Goal: Task Accomplishment & Management: Manage account settings

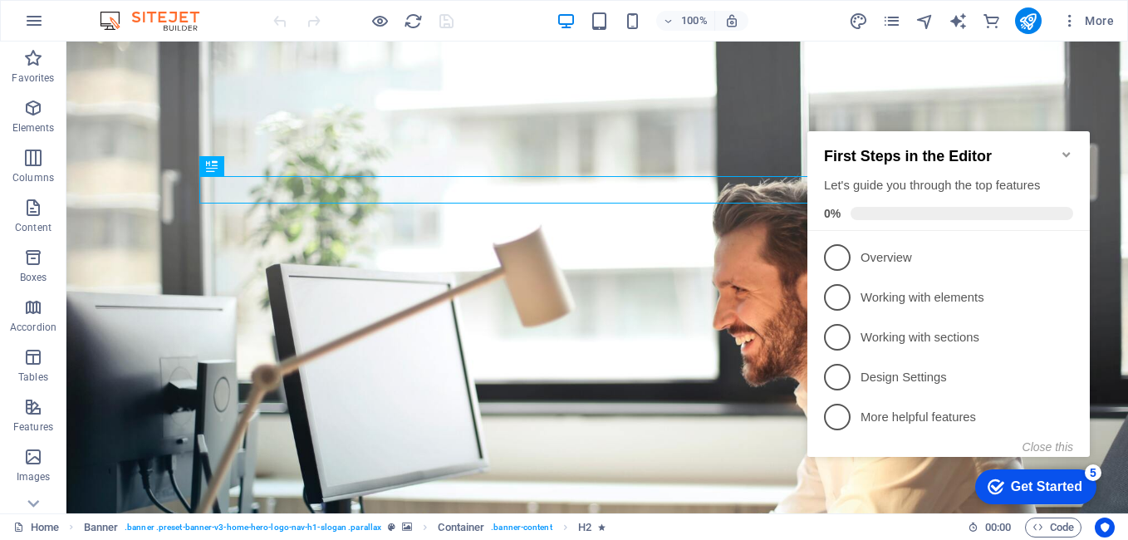
click at [1006, 474] on div "checkmark Get Started 5" at bounding box center [1035, 486] width 121 height 35
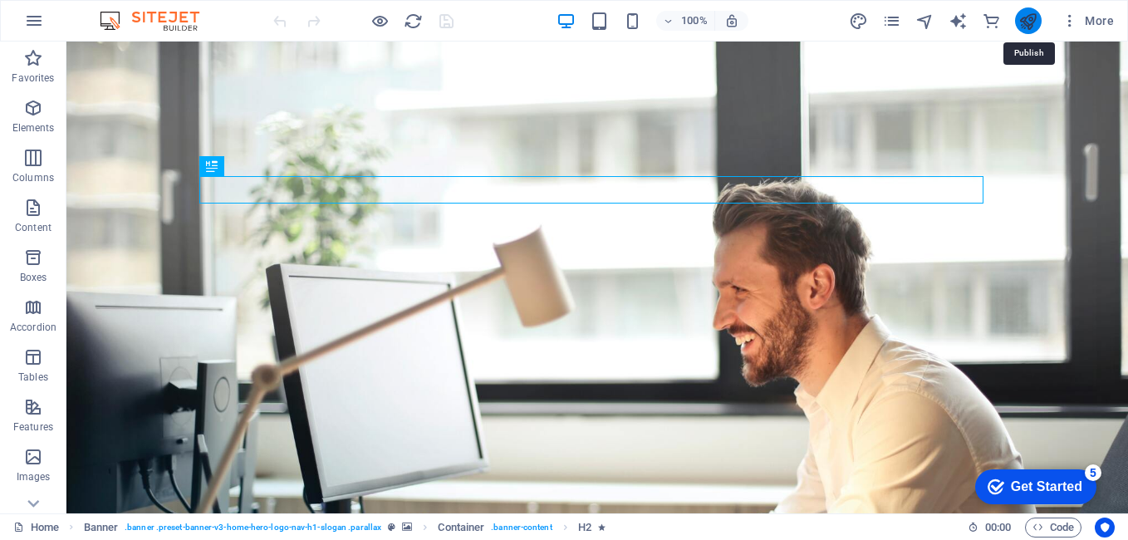
click at [1025, 25] on icon "publish" at bounding box center [1027, 21] width 19 height 19
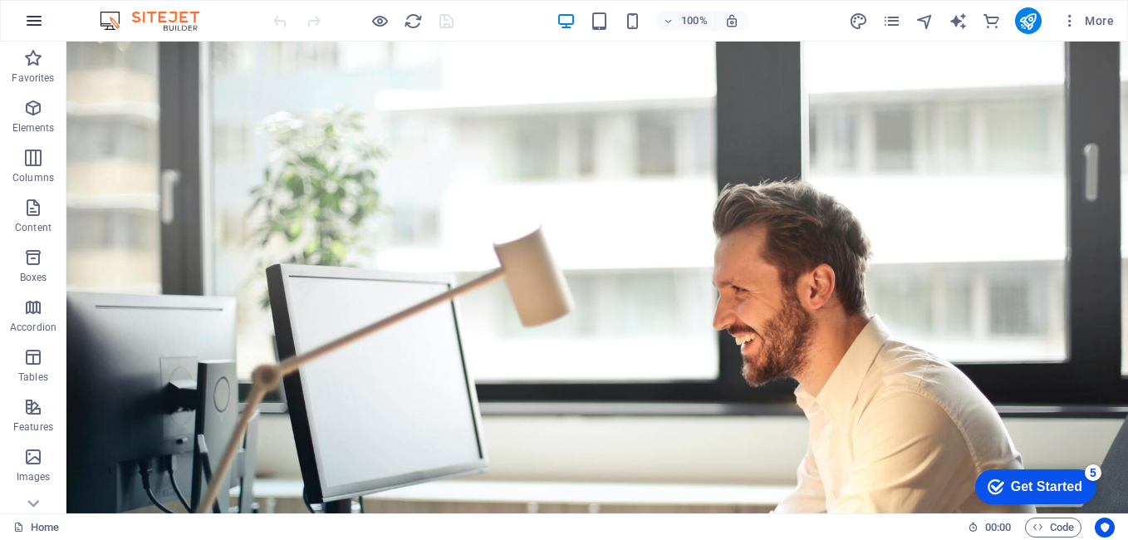
click at [32, 28] on icon "button" at bounding box center [34, 21] width 20 height 20
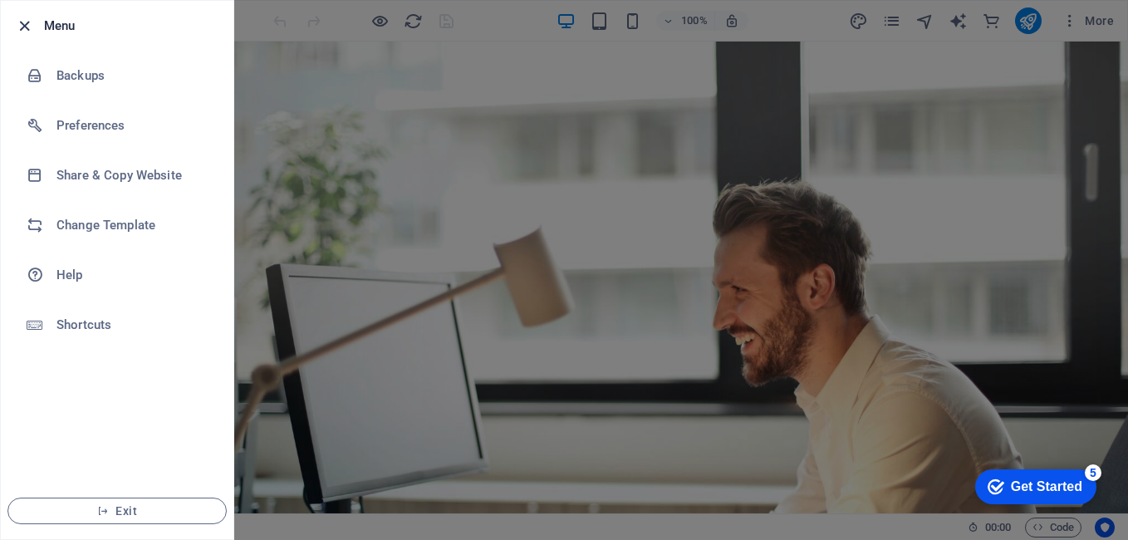
click at [28, 22] on icon "button" at bounding box center [24, 26] width 19 height 19
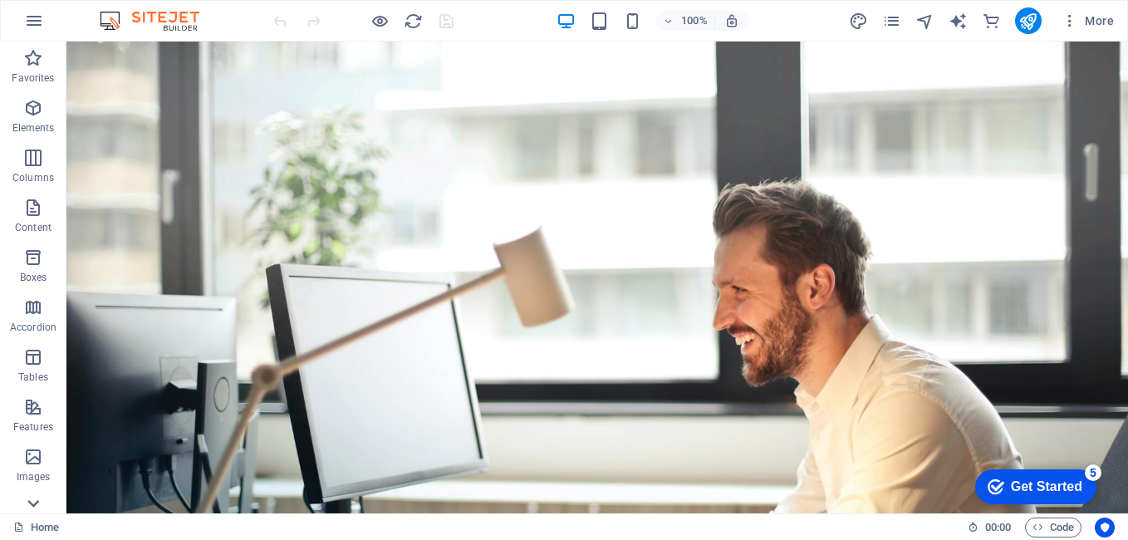
click at [34, 502] on icon at bounding box center [33, 503] width 23 height 23
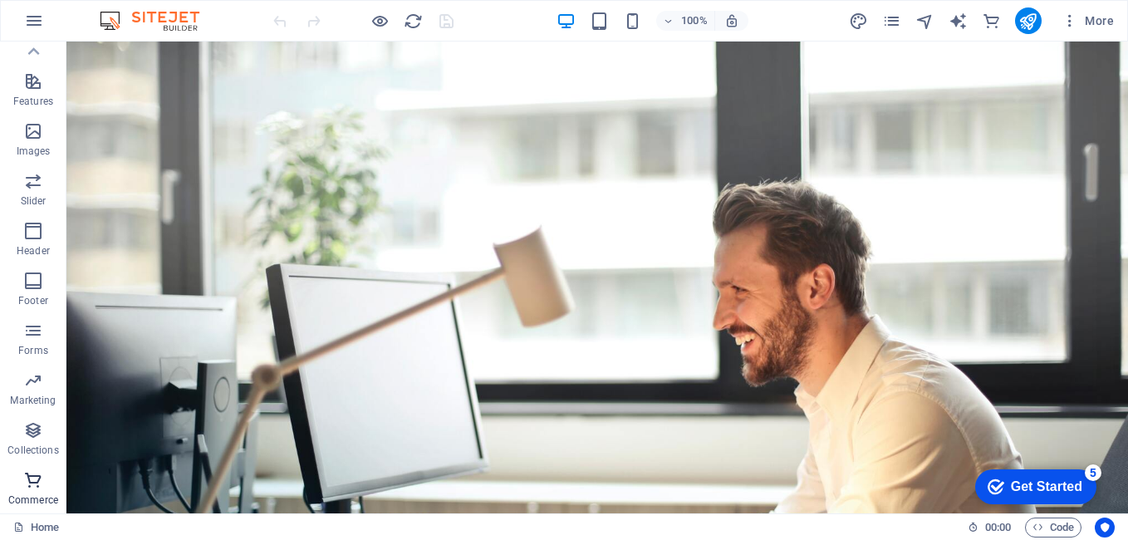
click at [43, 470] on icon "button" at bounding box center [33, 480] width 20 height 20
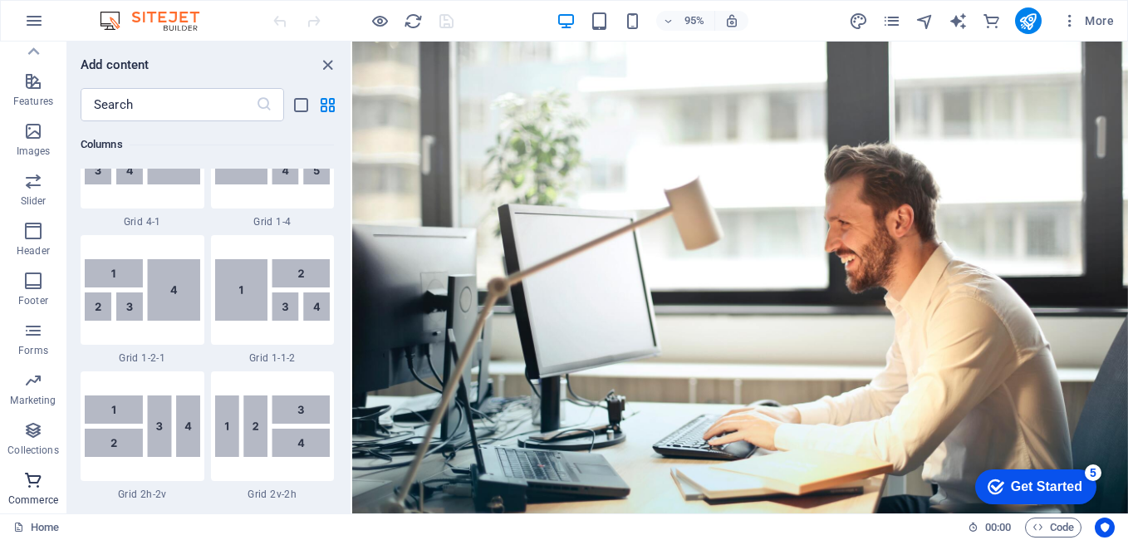
click at [28, 490] on span "Commerce" at bounding box center [33, 490] width 66 height 40
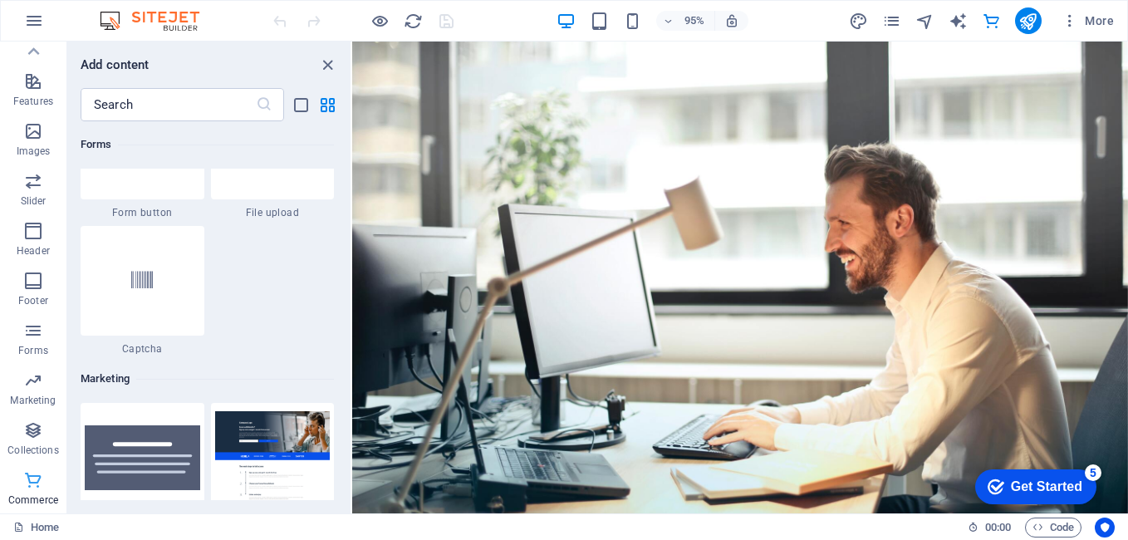
scroll to position [16005, 0]
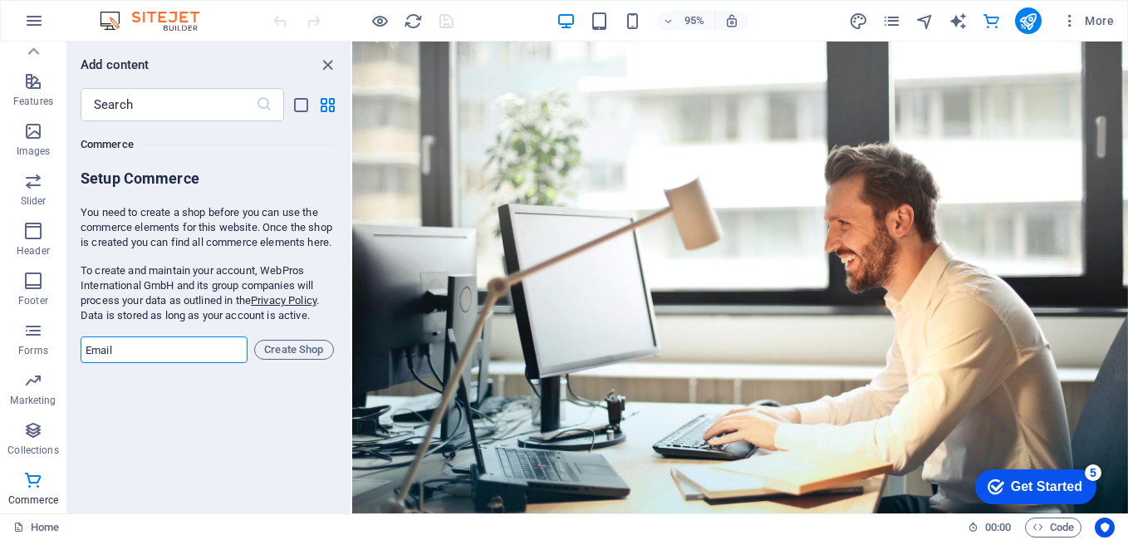
click at [180, 360] on input "email" at bounding box center [164, 349] width 167 height 27
click at [185, 411] on div "Favorites 1 Star Headline 1 Star Container Elements 1 Star Headline 1 Star Text…" at bounding box center [208, 310] width 283 height 379
click at [196, 363] on input "email" at bounding box center [164, 349] width 167 height 27
type input "rafiquesarder789@gmail.com"
click at [285, 360] on span "Create Shop" at bounding box center [294, 350] width 65 height 20
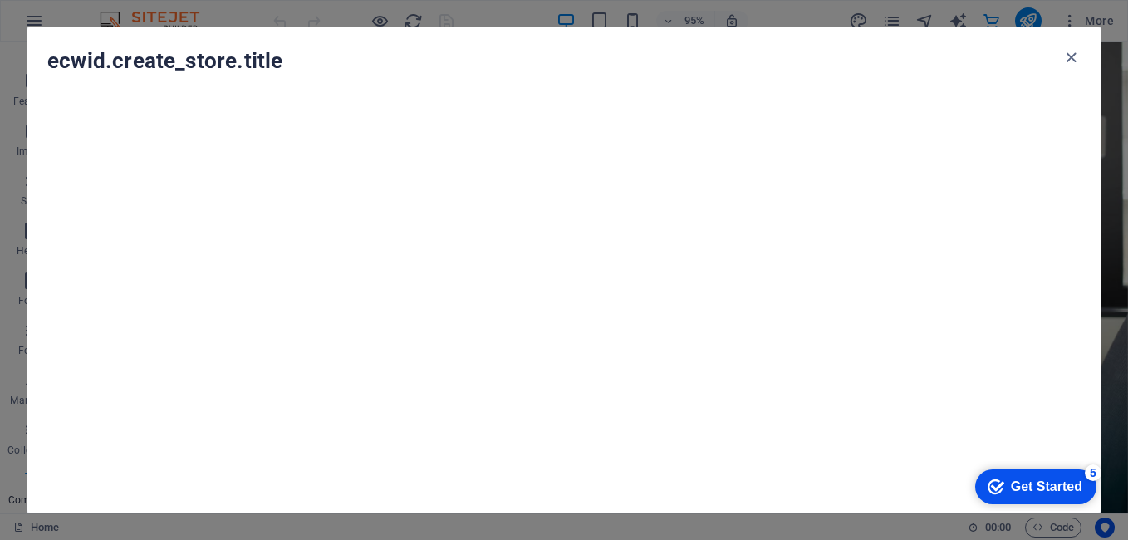
click at [1007, 473] on div "checkmark Get Started 5" at bounding box center [1035, 486] width 121 height 35
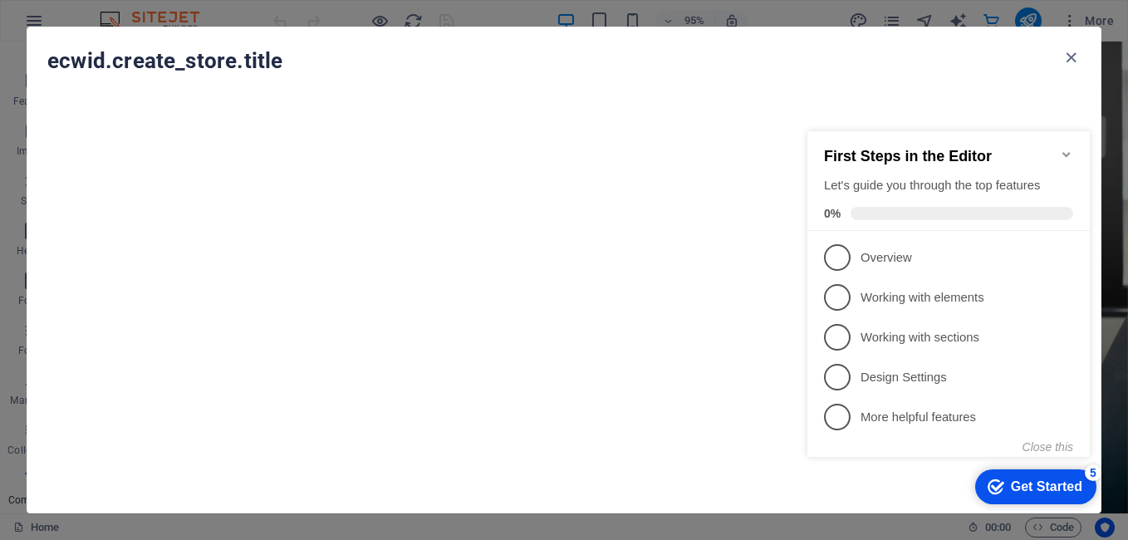
click at [1007, 473] on div "checkmark Get Started 5" at bounding box center [1035, 486] width 121 height 35
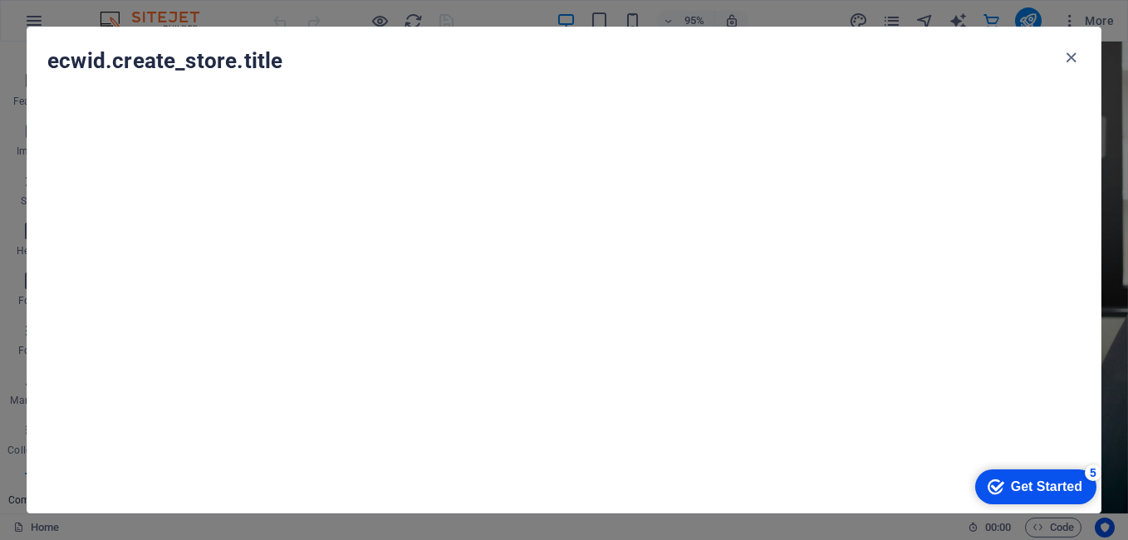
click at [1007, 495] on div "checkmark Get Started 5" at bounding box center [1035, 486] width 121 height 35
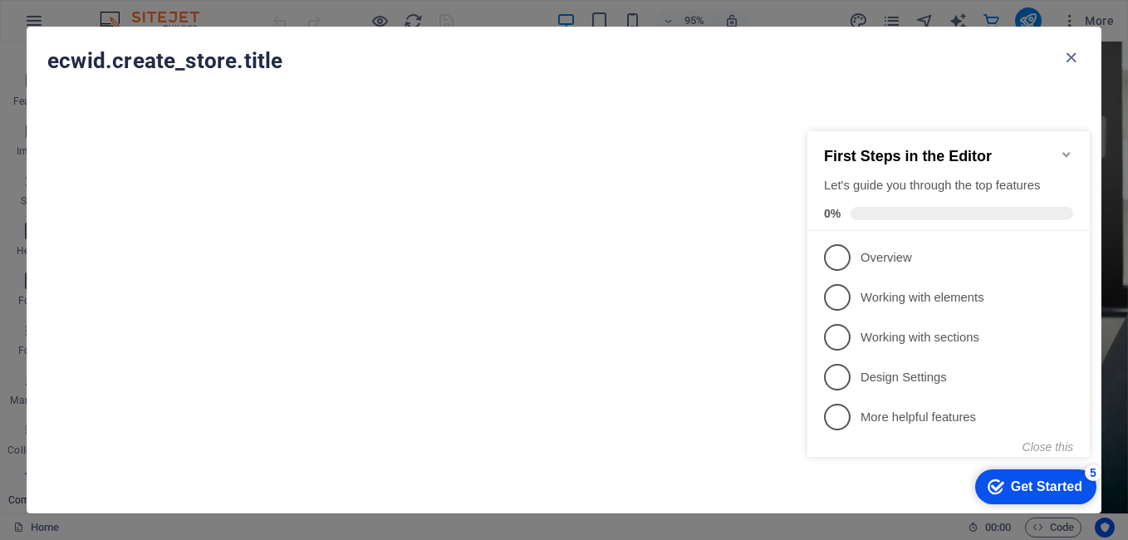
click at [1007, 495] on div "checkmark Get Started 5" at bounding box center [1035, 486] width 121 height 35
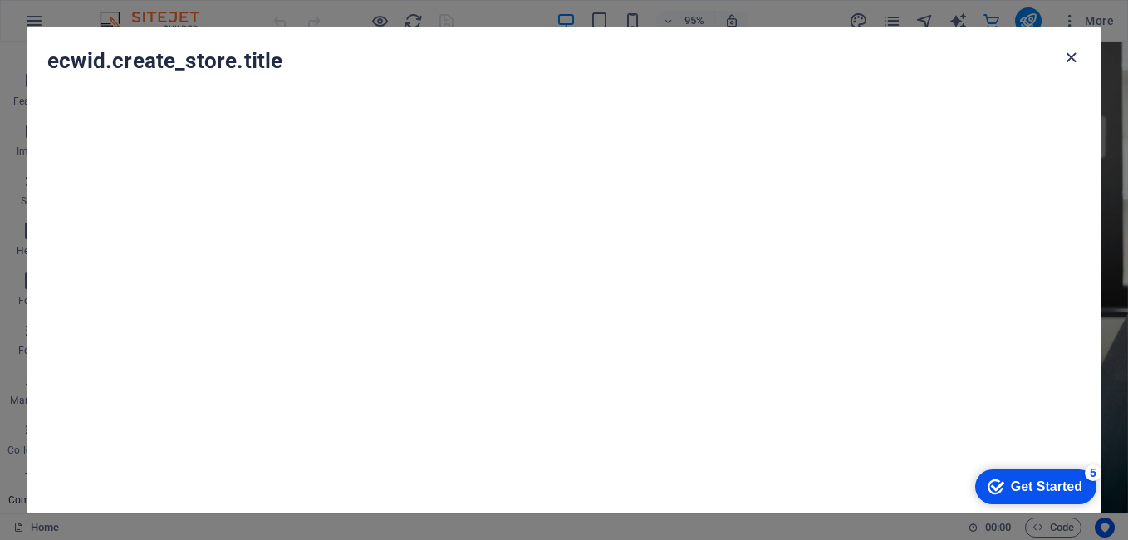
click at [1077, 55] on icon "button" at bounding box center [1070, 57] width 19 height 19
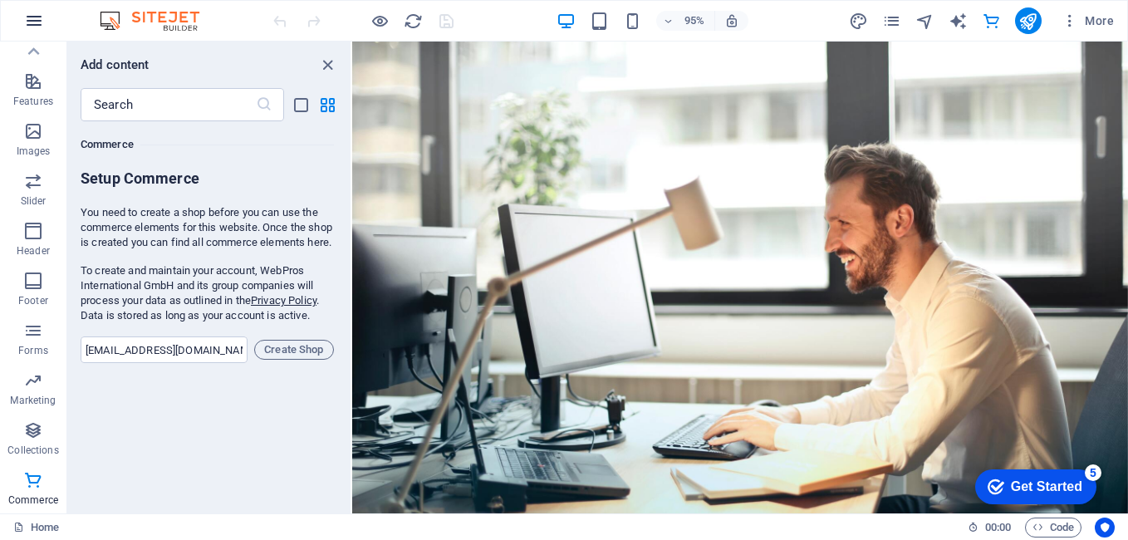
click at [34, 16] on icon "button" at bounding box center [34, 21] width 20 height 20
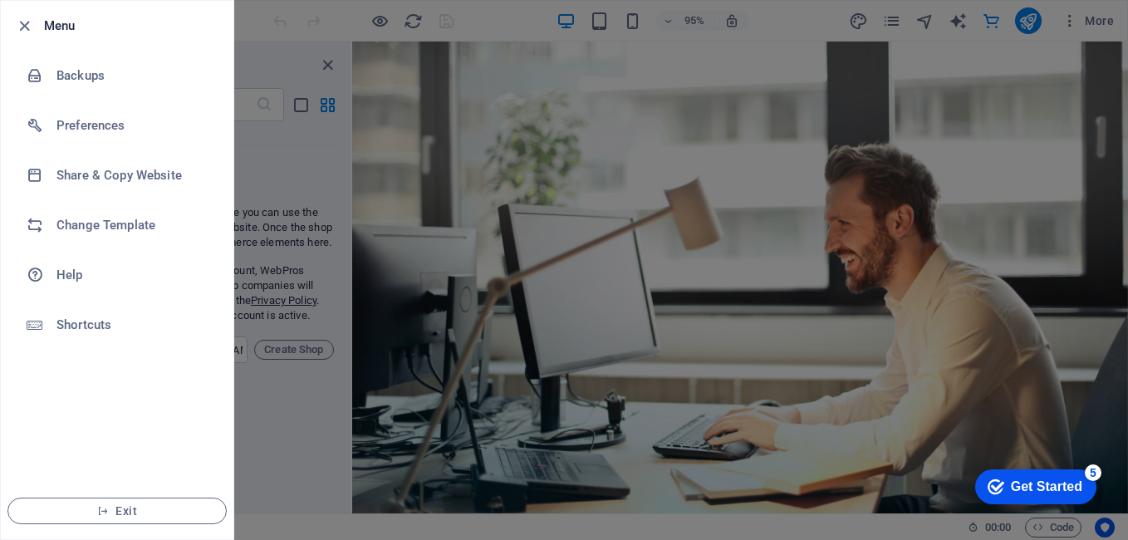
click at [34, 16] on div at bounding box center [29, 26] width 30 height 20
click at [21, 28] on icon "button" at bounding box center [24, 26] width 19 height 19
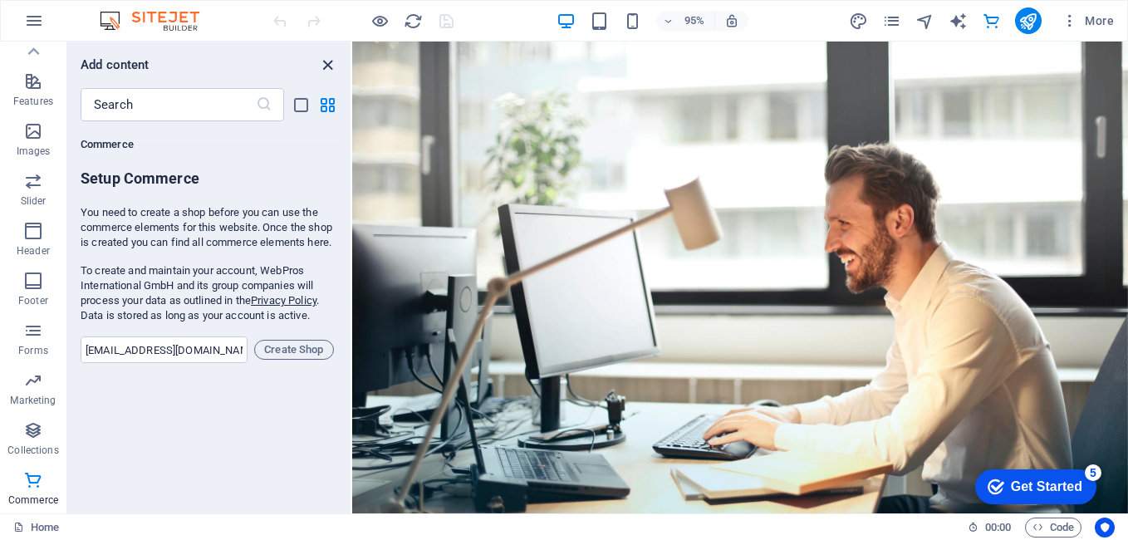
click at [333, 69] on icon "close panel" at bounding box center [327, 65] width 19 height 19
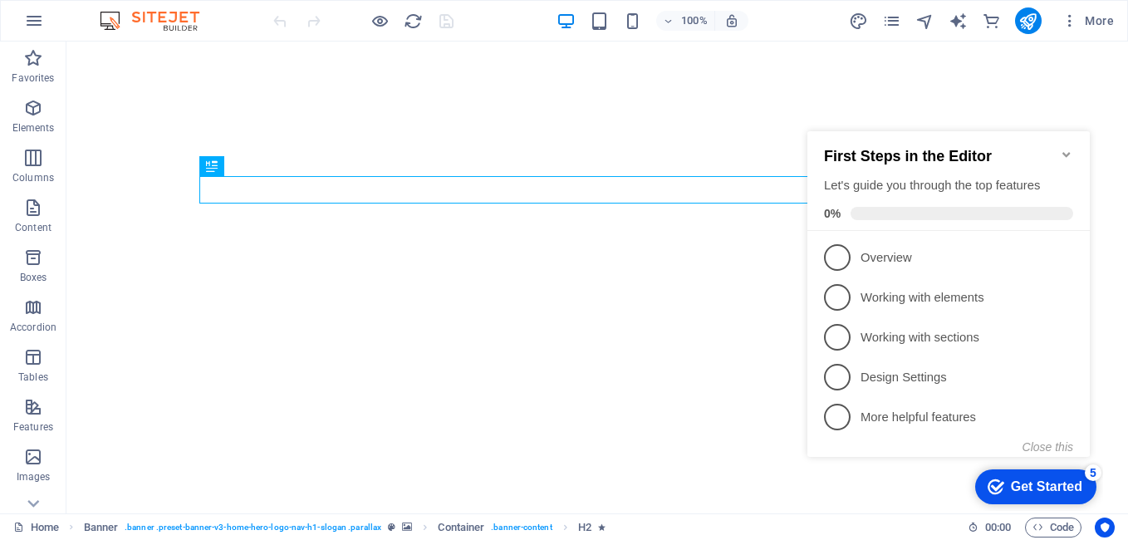
click at [1007, 496] on div "checkmark Get Started 5" at bounding box center [1035, 486] width 121 height 35
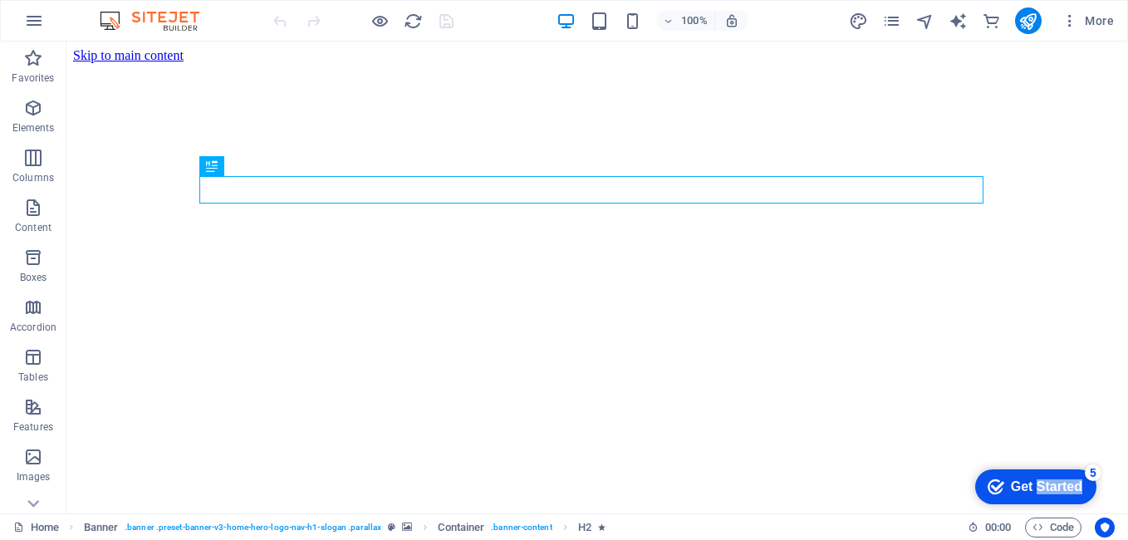
click at [1096, 504] on div "checkmark Get Started 5" at bounding box center [1035, 486] width 121 height 35
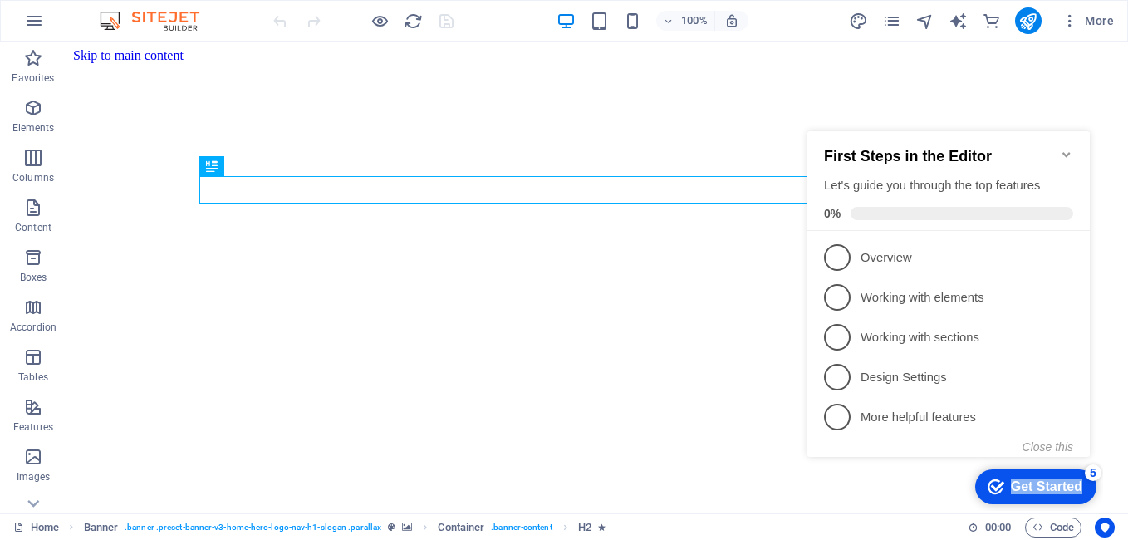
click at [1007, 496] on div "checkmark Get Started 5" at bounding box center [1035, 486] width 121 height 35
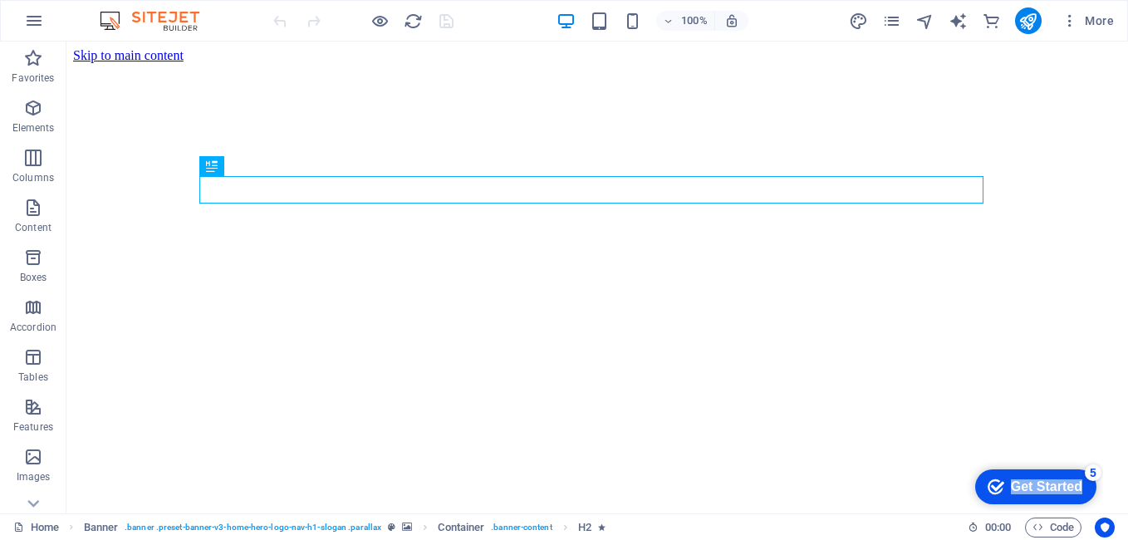
click at [1096, 504] on div "checkmark Get Started 5" at bounding box center [1035, 486] width 121 height 35
click at [1007, 496] on div "checkmark Get Started 5" at bounding box center [1035, 486] width 121 height 35
click at [1096, 504] on div "checkmark Get Started 5" at bounding box center [1035, 486] width 121 height 35
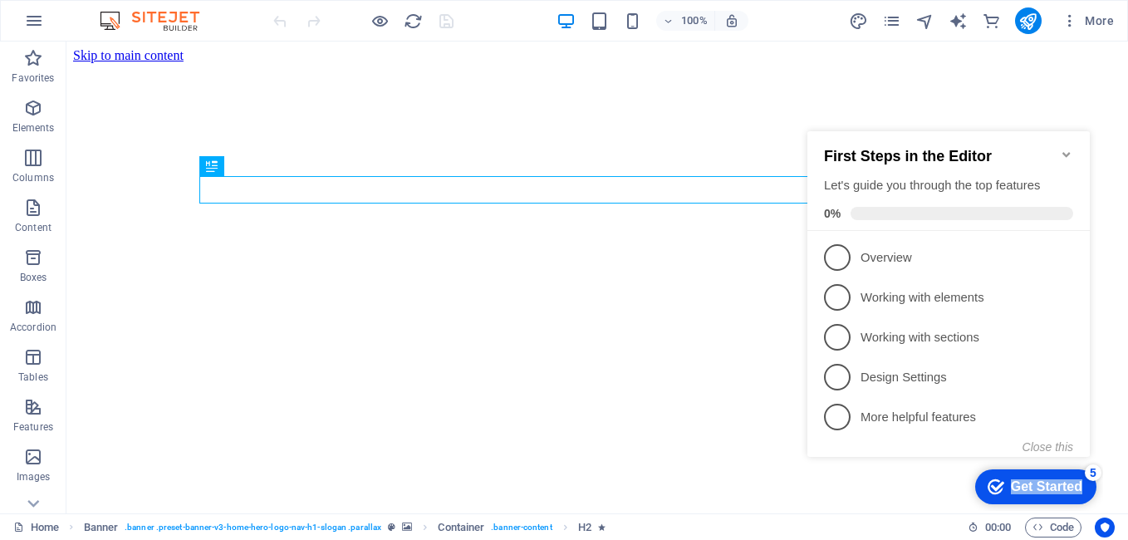
click at [1007, 496] on div "checkmark Get Started 5" at bounding box center [1035, 486] width 121 height 35
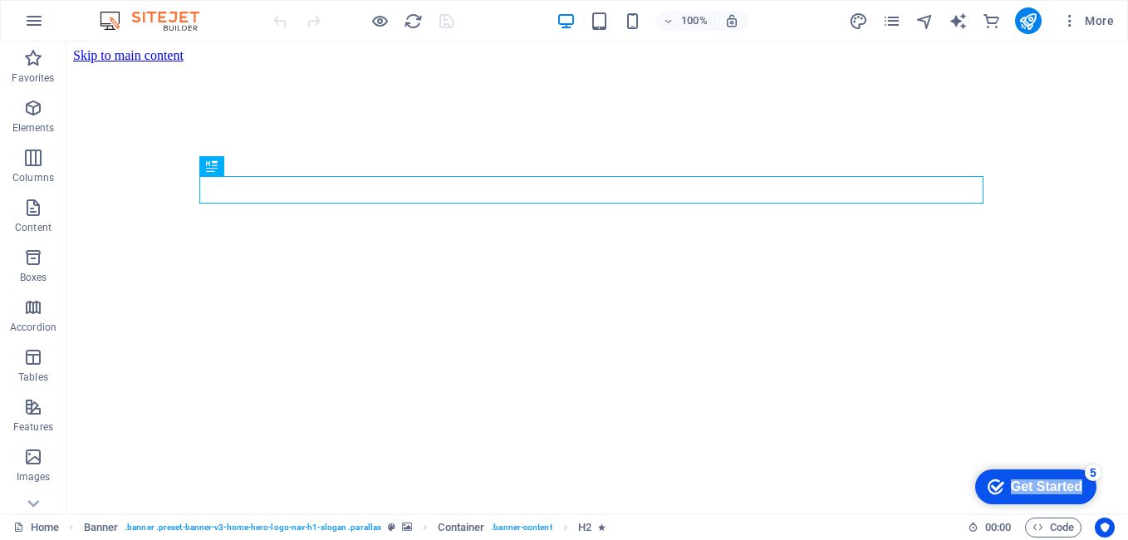
click at [1096, 504] on div "checkmark Get Started 5" at bounding box center [1035, 486] width 121 height 35
click at [1007, 496] on div "checkmark Get Started 5" at bounding box center [1035, 486] width 121 height 35
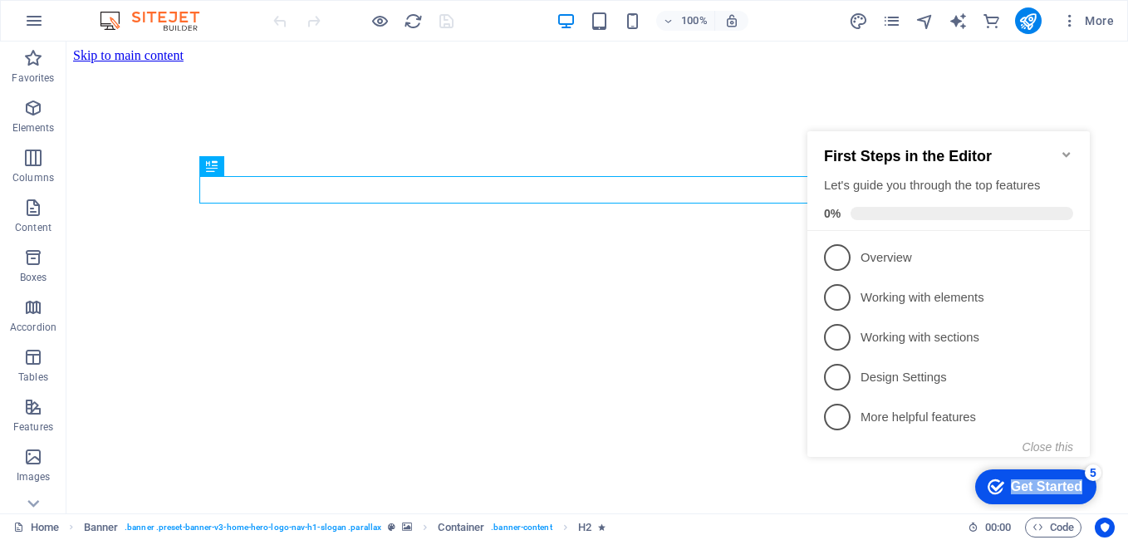
click at [1007, 496] on div "checkmark Get Started 5" at bounding box center [1035, 486] width 121 height 35
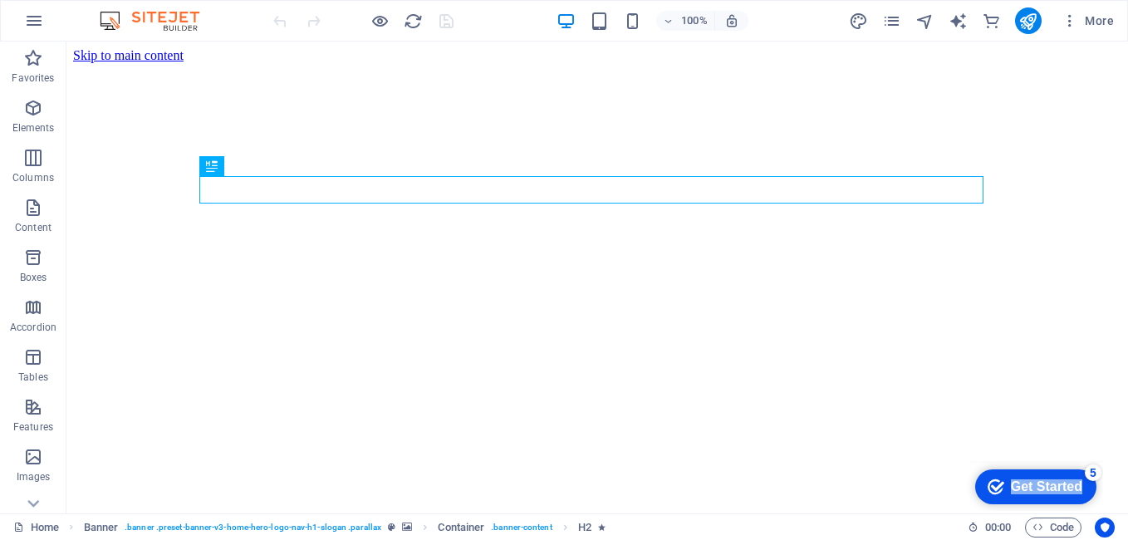
click at [1096, 504] on div "checkmark Get Started 5" at bounding box center [1035, 486] width 121 height 35
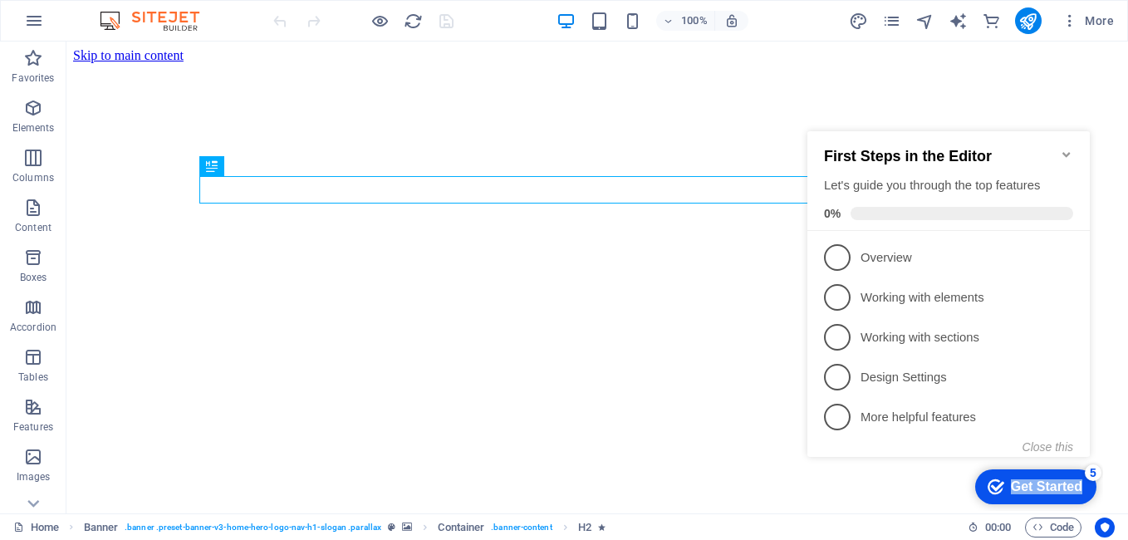
click at [1007, 496] on div "checkmark Get Started 5" at bounding box center [1035, 486] width 121 height 35
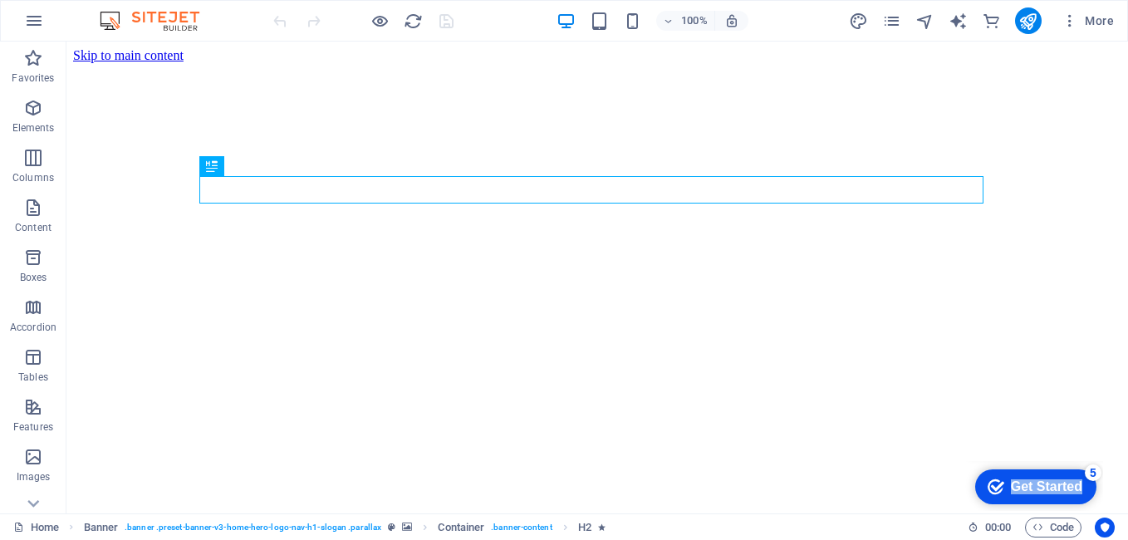
click at [1096, 504] on div "checkmark Get Started 5" at bounding box center [1035, 486] width 121 height 35
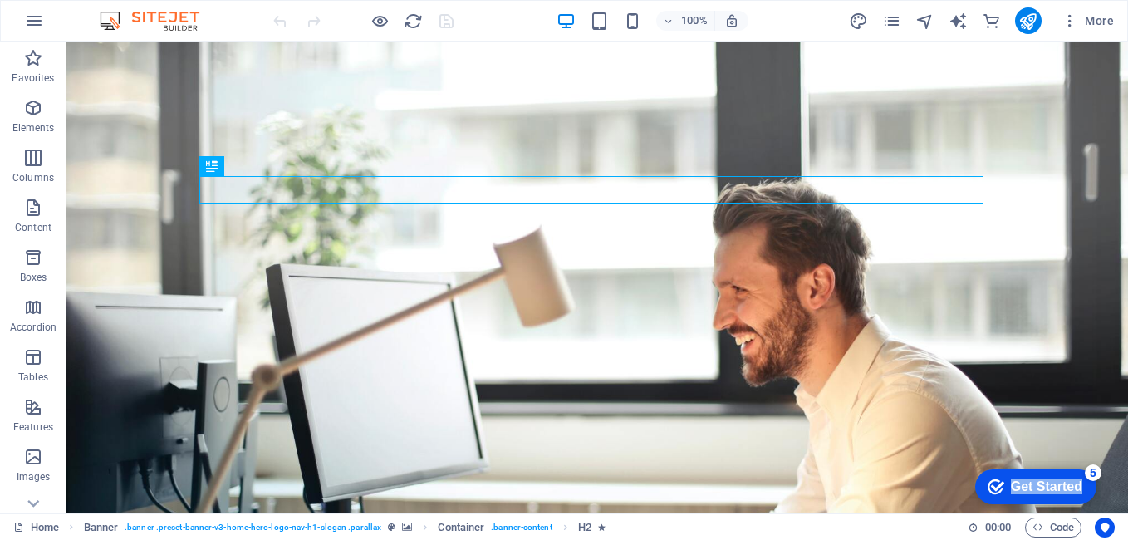
click at [1096, 504] on div "checkmark Get Started 5" at bounding box center [1035, 486] width 121 height 35
click at [1007, 496] on div "checkmark Get Started 5" at bounding box center [1035, 486] width 121 height 35
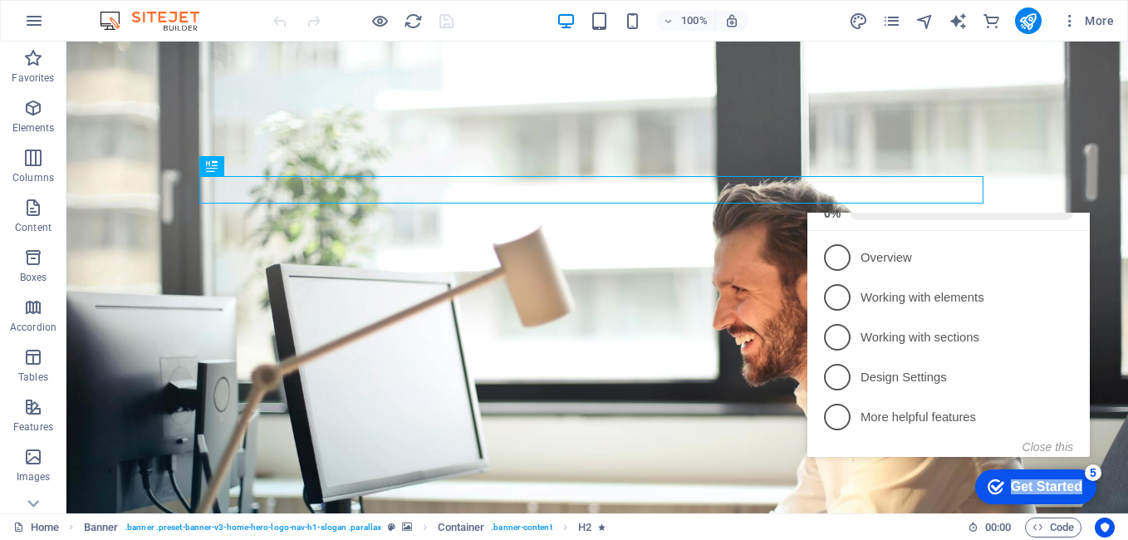
click at [1007, 504] on div "checkmark Get Started 5" at bounding box center [1035, 486] width 121 height 35
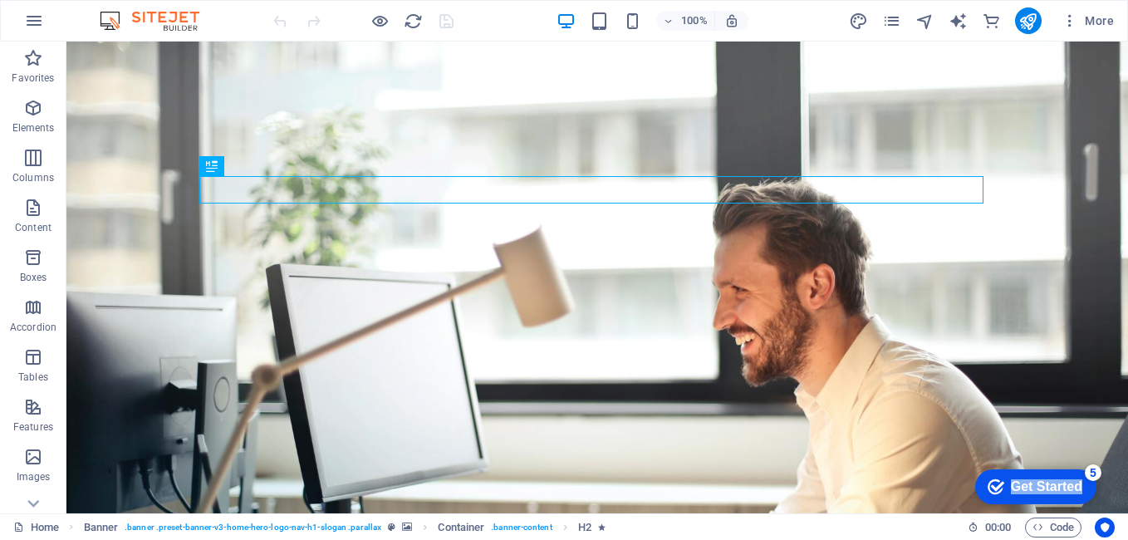
click at [1096, 504] on div "checkmark Get Started 5" at bounding box center [1035, 486] width 121 height 35
click at [1007, 496] on div "checkmark Get Started 5" at bounding box center [1035, 486] width 121 height 35
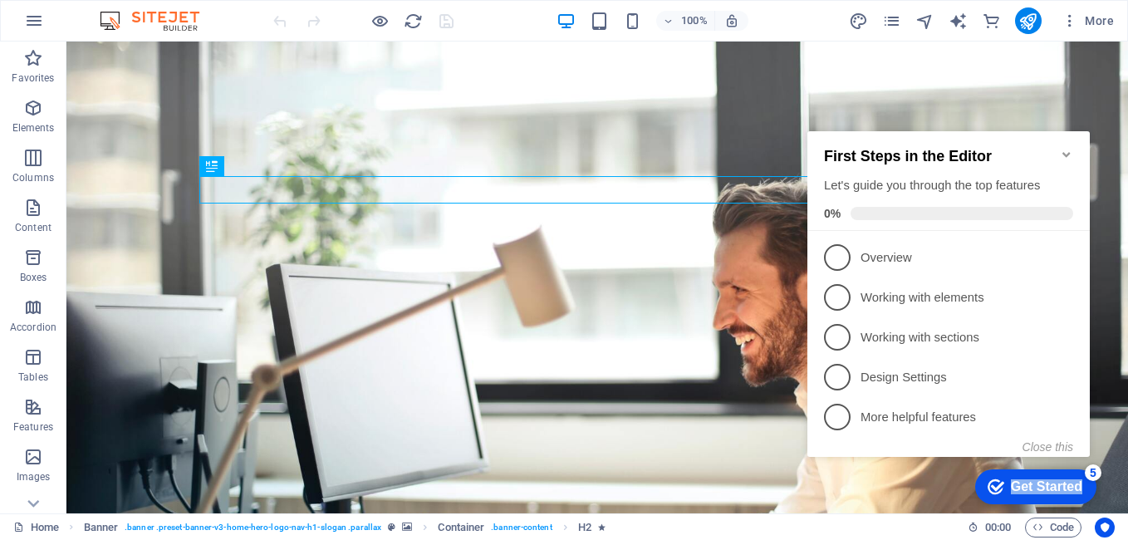
click at [1007, 496] on div "checkmark Get Started 5" at bounding box center [1035, 486] width 121 height 35
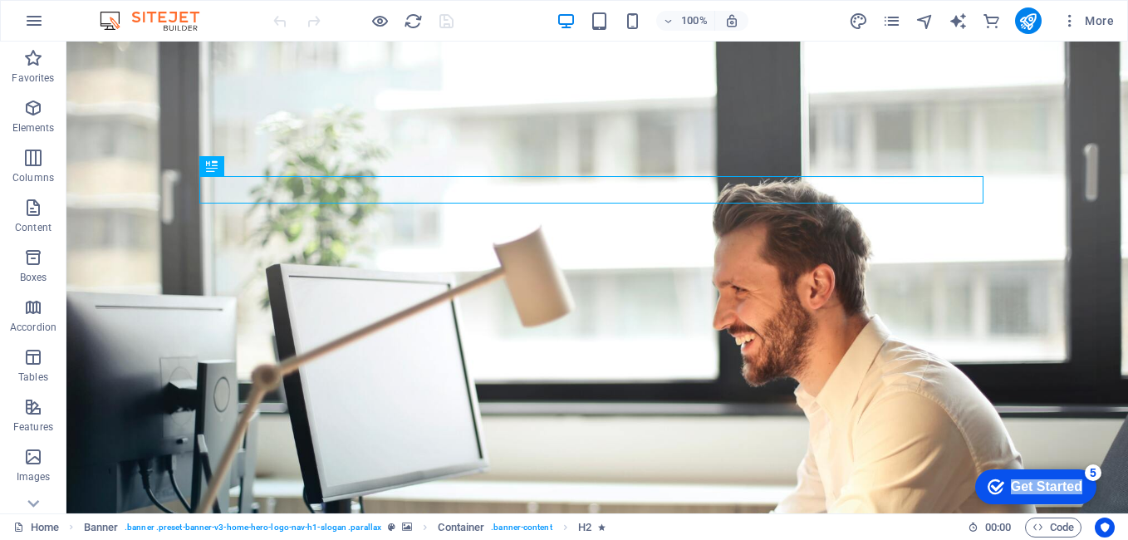
click at [1096, 504] on div "checkmark Get Started 5" at bounding box center [1035, 486] width 121 height 35
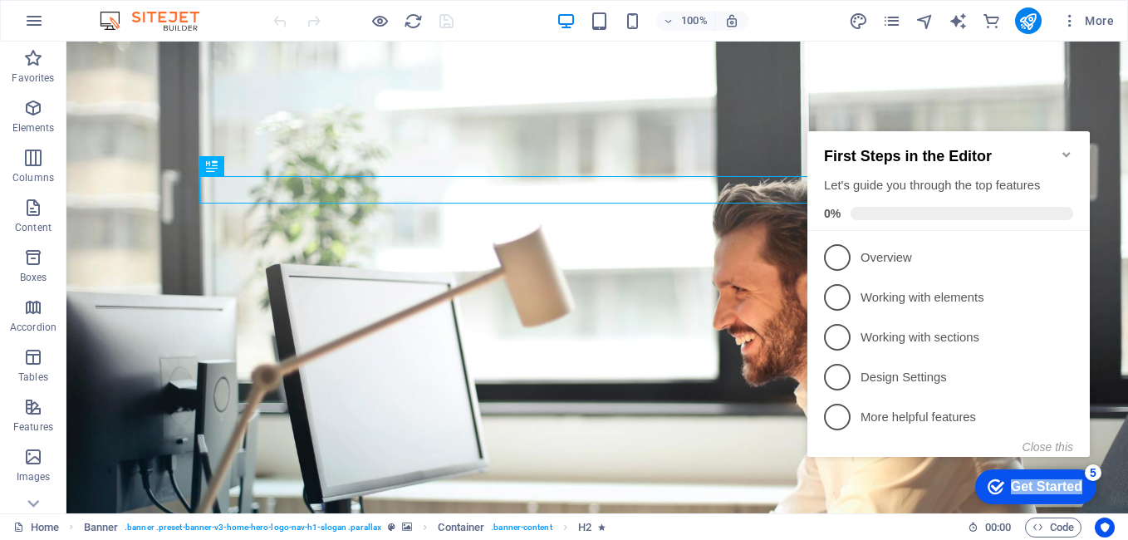
click at [1007, 496] on div "checkmark Get Started 5" at bounding box center [1035, 486] width 121 height 35
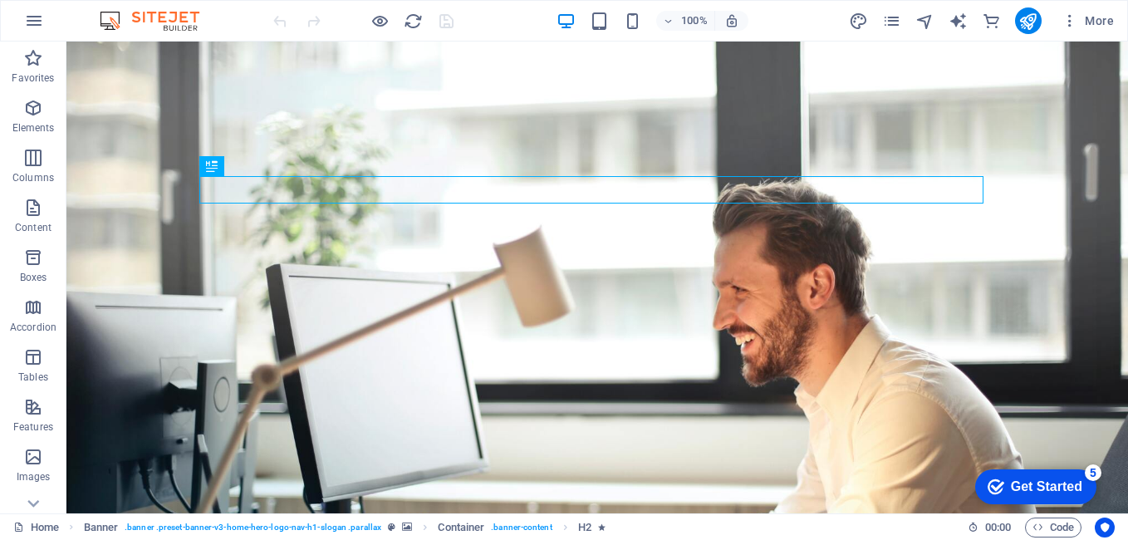
drag, startPoint x: 1168, startPoint y: 850, endPoint x: 1148, endPoint y: 841, distance: 21.6
click at [1004, 495] on icon "checkmark" at bounding box center [996, 486] width 17 height 17
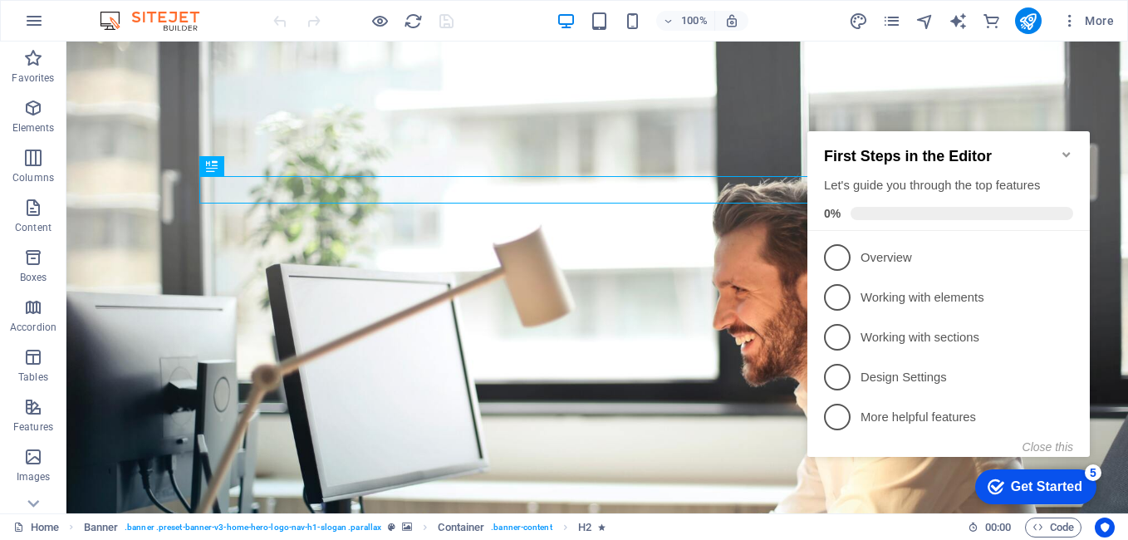
drag, startPoint x: 987, startPoint y: 472, endPoint x: 987, endPoint y: 488, distance: 15.8
click at [988, 488] on icon "checkmark" at bounding box center [996, 486] width 17 height 17
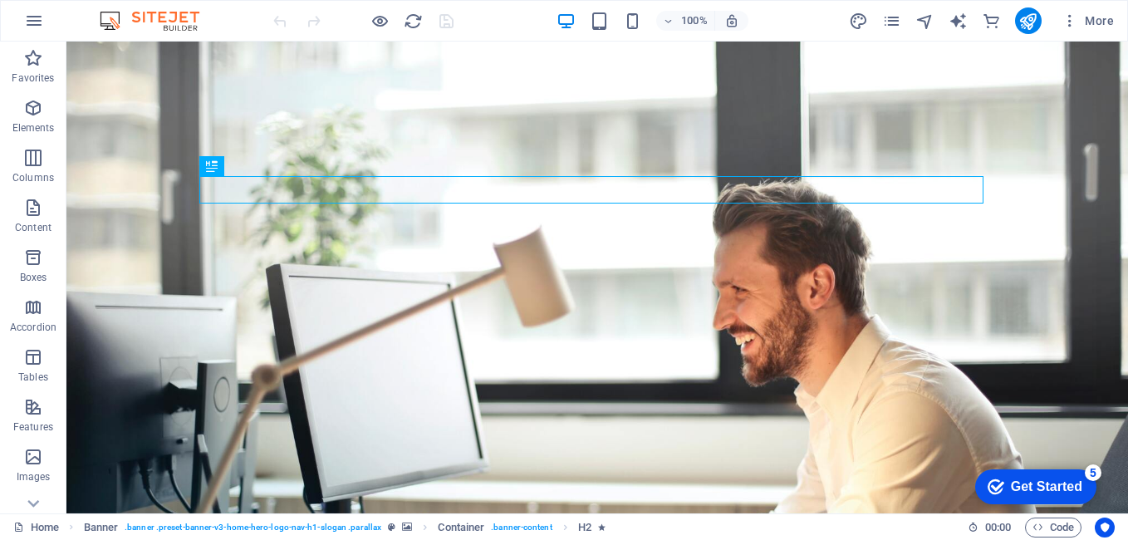
click at [1004, 495] on icon "checkmark" at bounding box center [996, 486] width 17 height 17
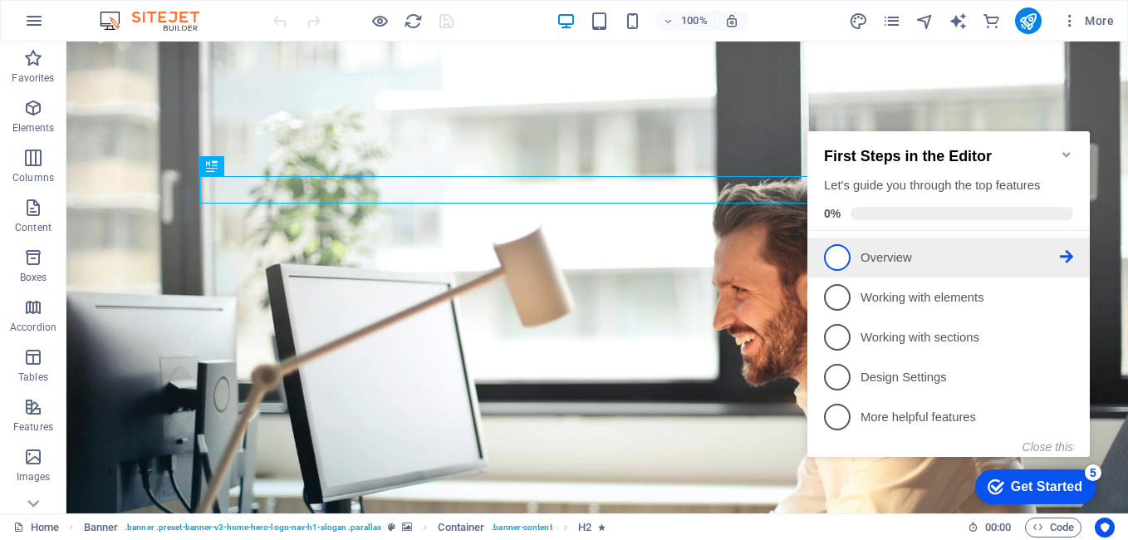
click at [897, 265] on link "1 Overview - incomplete" at bounding box center [948, 257] width 249 height 27
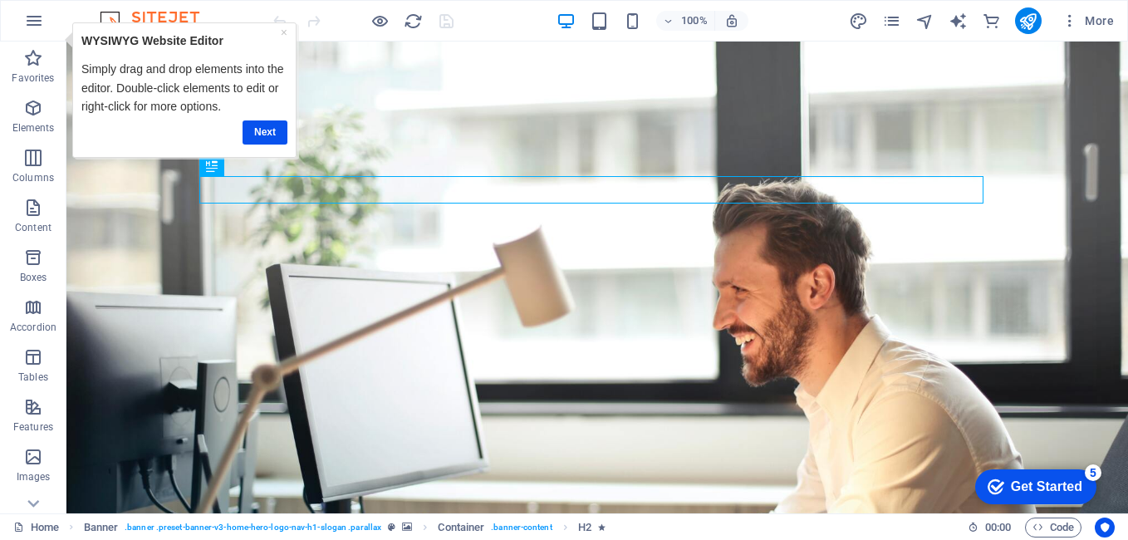
click at [1018, 479] on div "Get Started" at bounding box center [1046, 486] width 71 height 15
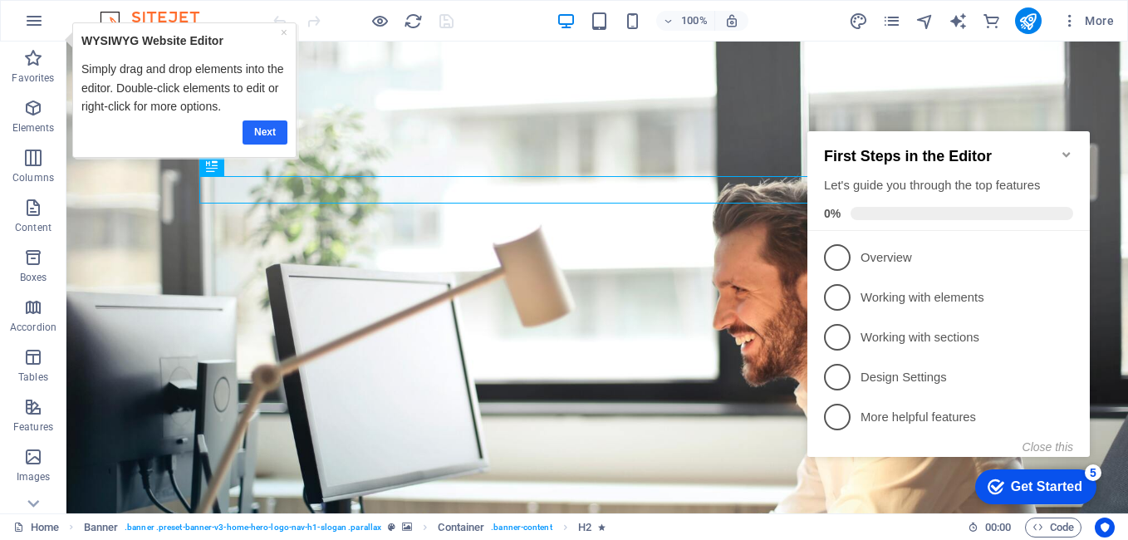
click at [259, 135] on link "Next" at bounding box center [265, 132] width 45 height 24
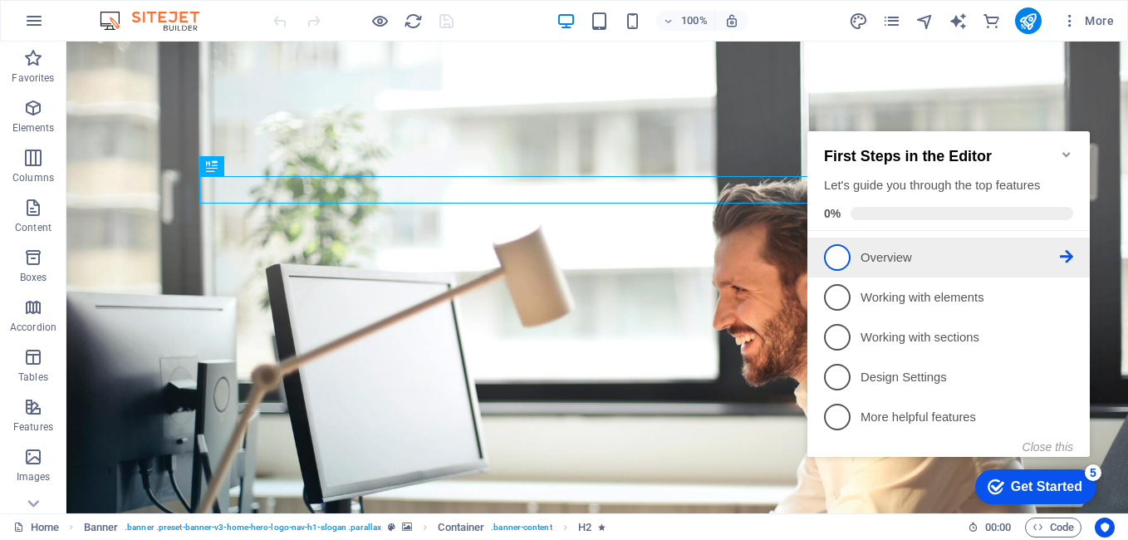
click at [853, 248] on link "1 Overview - incomplete" at bounding box center [948, 257] width 249 height 27
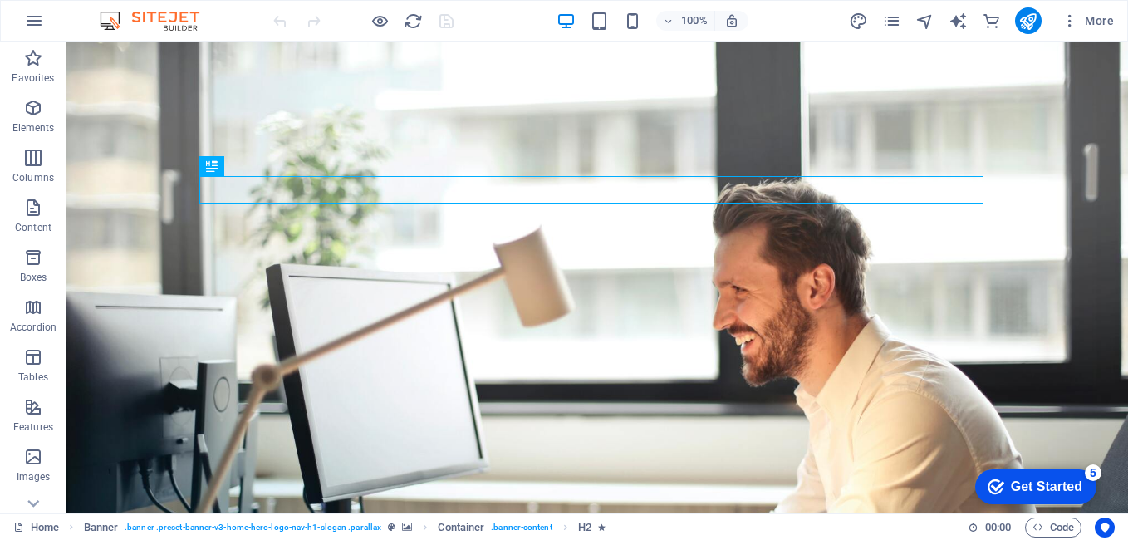
scroll to position [413, 0]
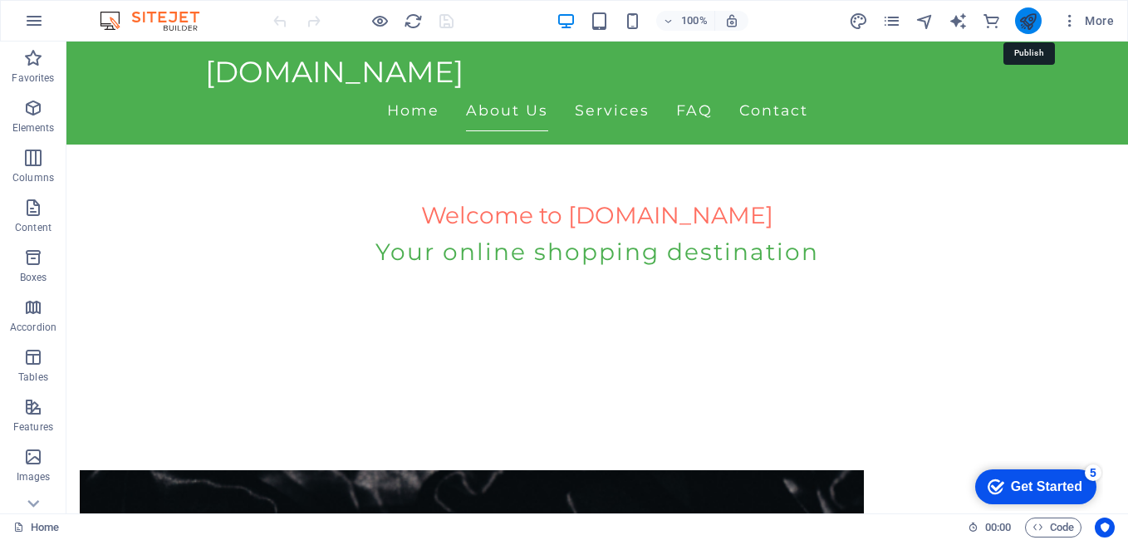
click at [1026, 22] on icon "publish" at bounding box center [1027, 21] width 19 height 19
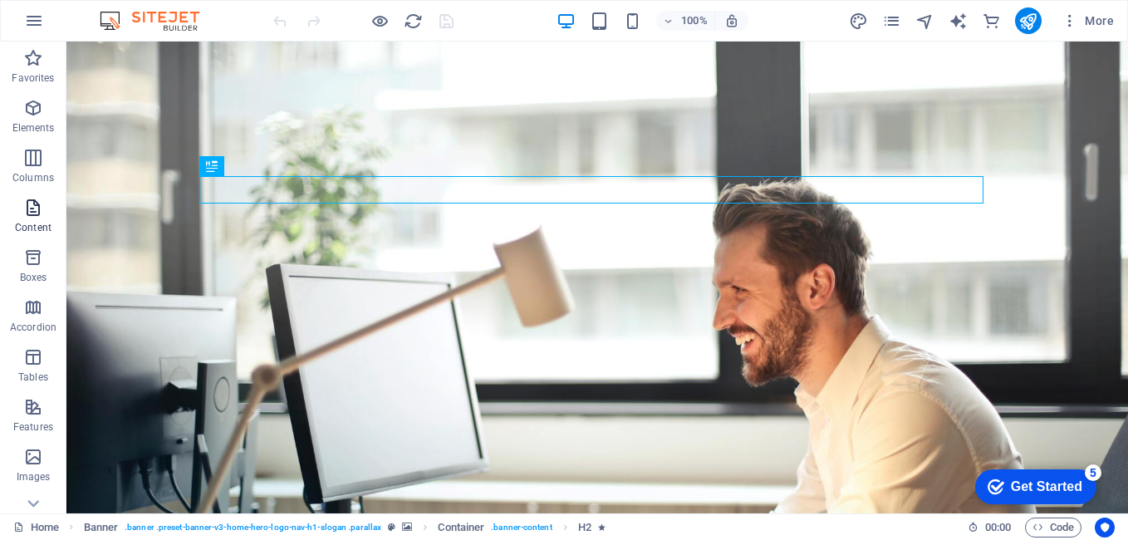
click at [35, 229] on p "Content" at bounding box center [33, 227] width 37 height 13
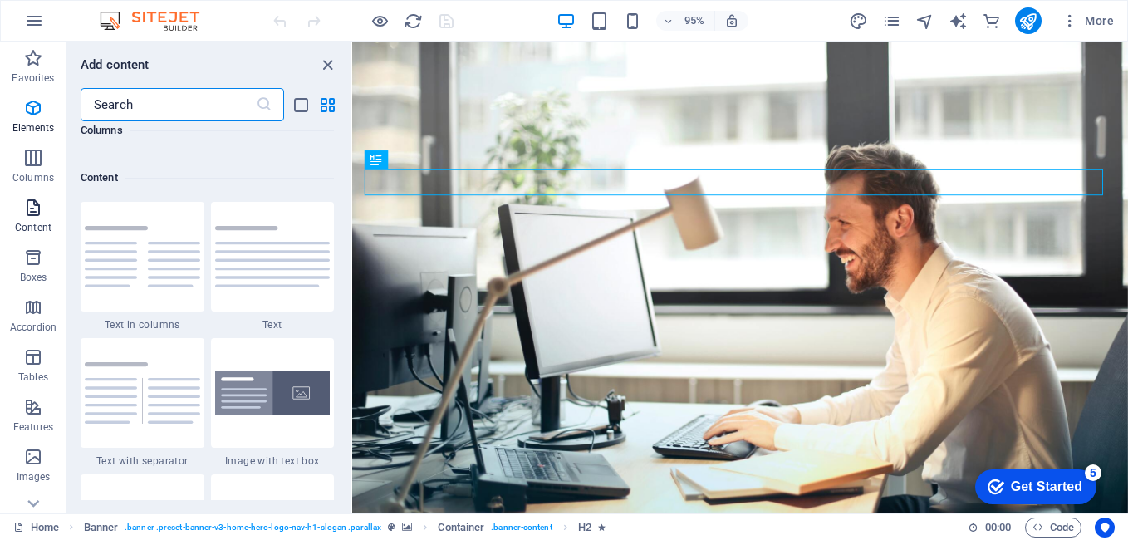
scroll to position [2906, 0]
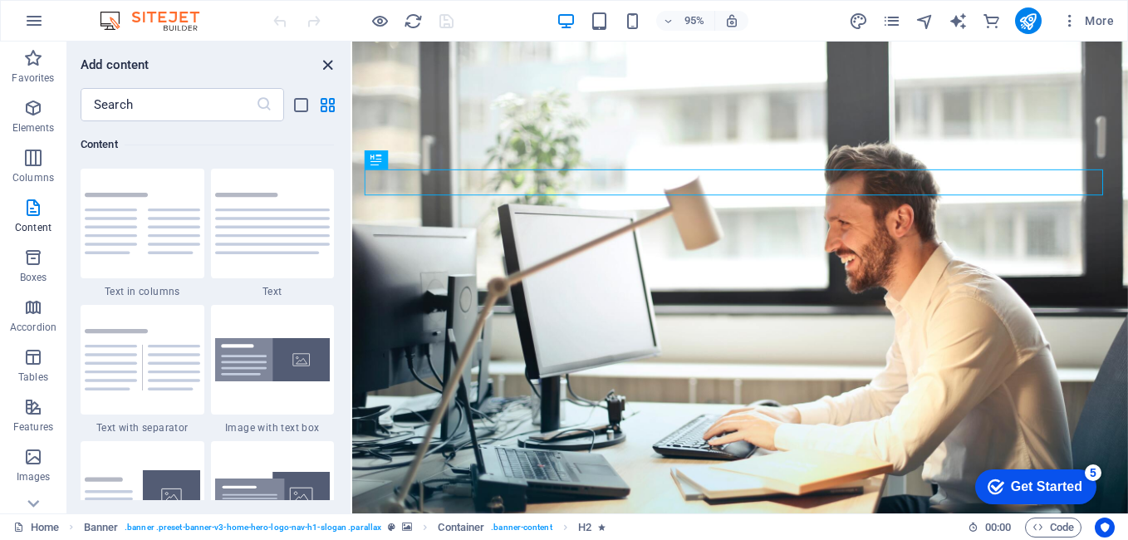
click at [333, 65] on icon "close panel" at bounding box center [327, 65] width 19 height 19
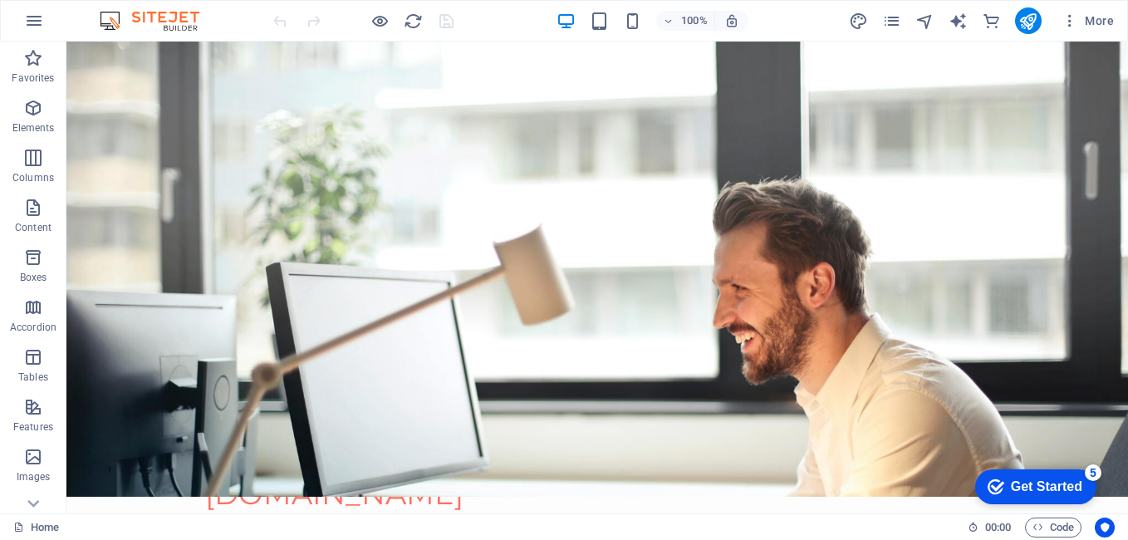
scroll to position [0, 0]
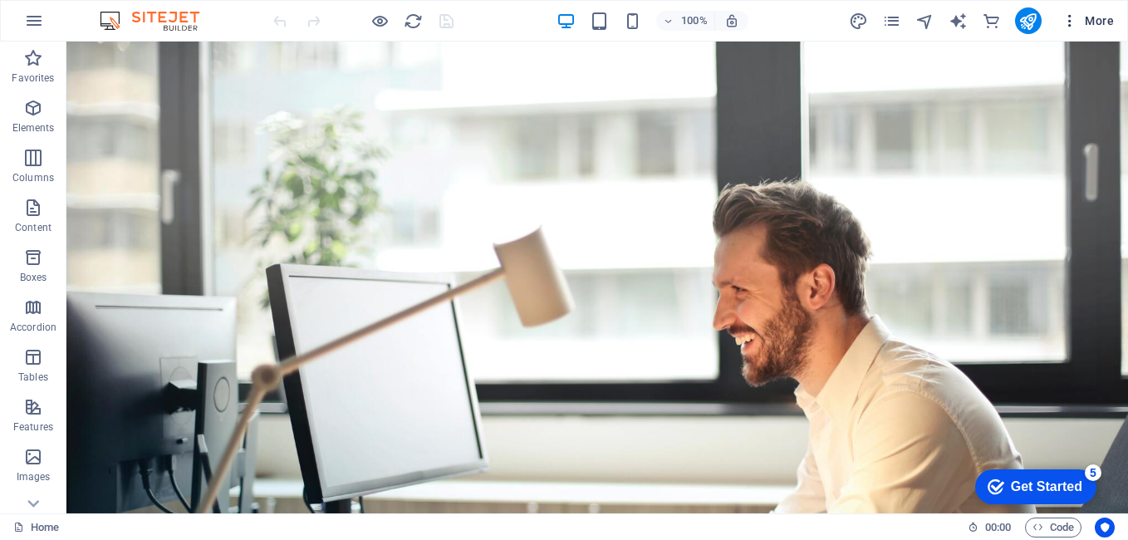
click at [1066, 17] on icon "button" at bounding box center [1069, 20] width 17 height 17
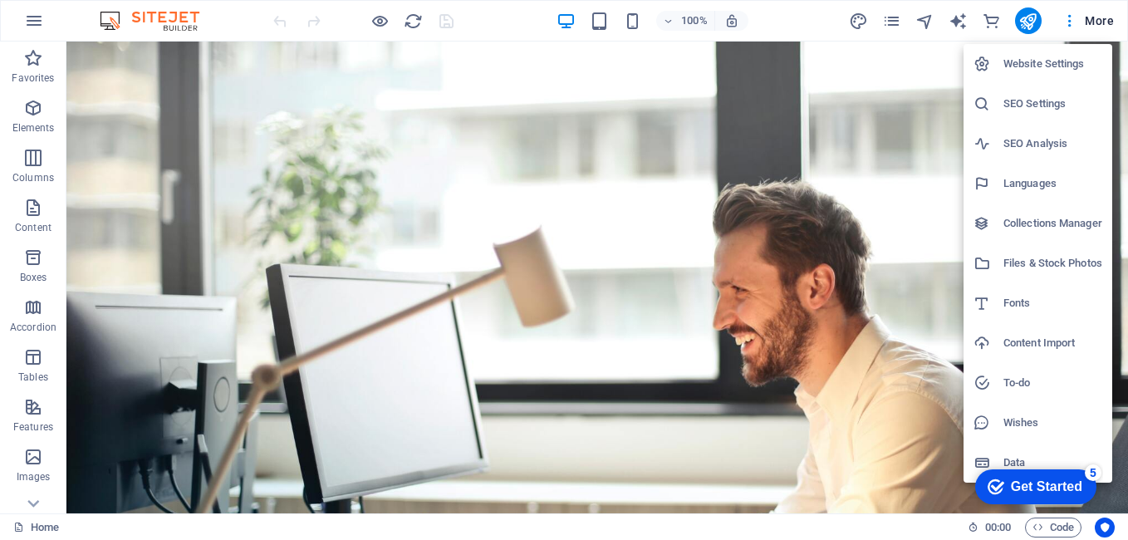
click at [1062, 62] on h6 "Website Settings" at bounding box center [1052, 64] width 99 height 20
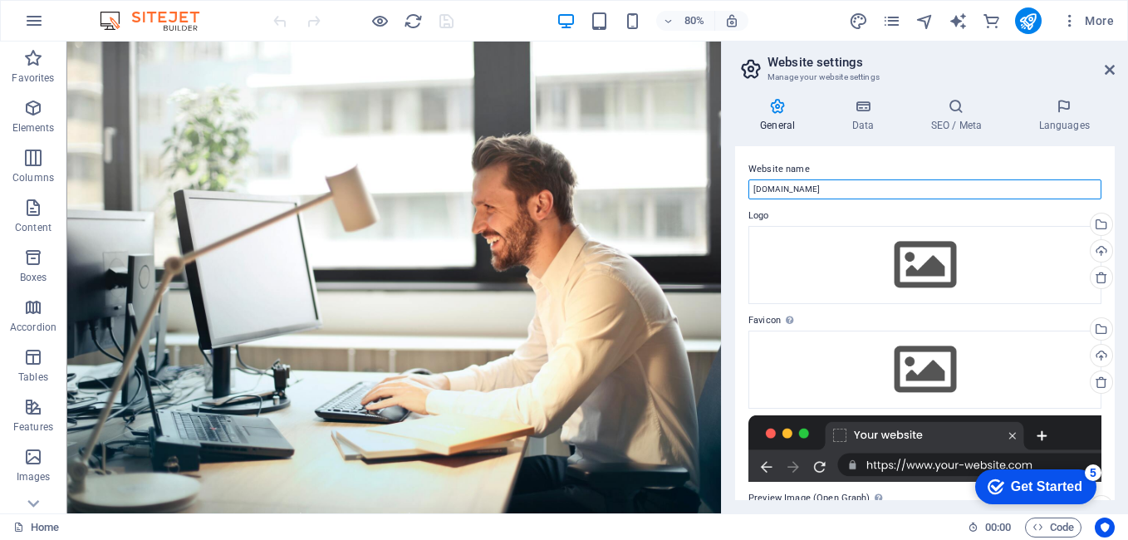
click at [842, 186] on input "[DOMAIN_NAME]" at bounding box center [924, 189] width 353 height 20
click at [754, 186] on input "[DOMAIN_NAME]" at bounding box center [924, 189] width 353 height 20
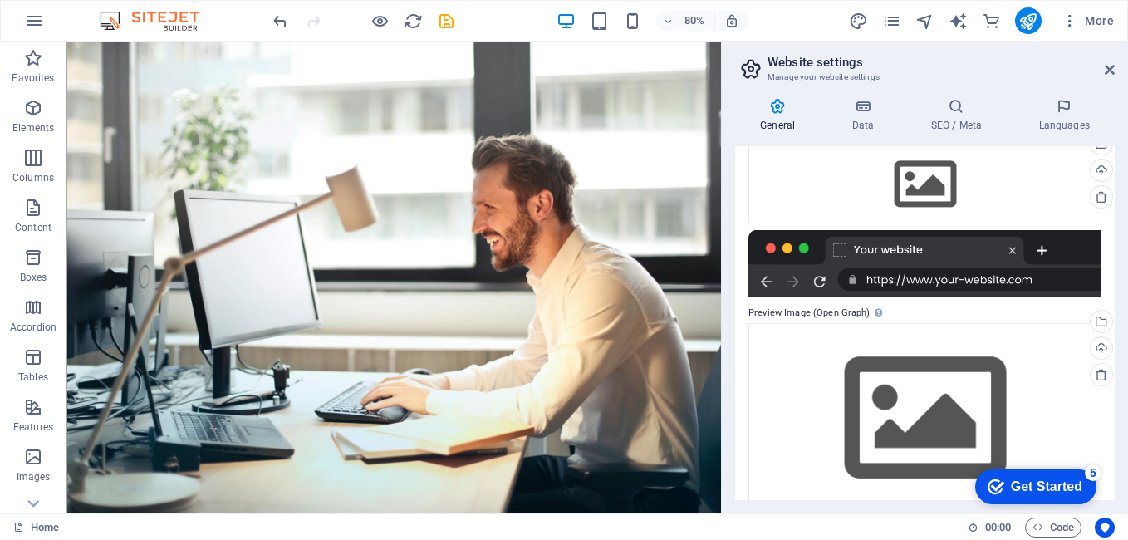
scroll to position [213, 0]
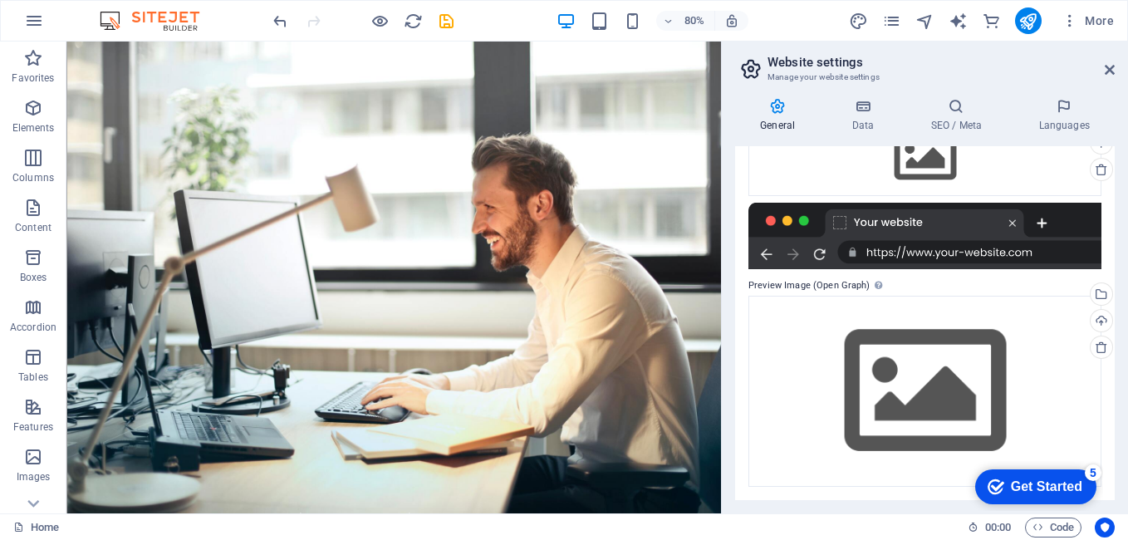
type input "www.eshopers.net"
click at [1036, 485] on div "Get Started" at bounding box center [1046, 486] width 71 height 15
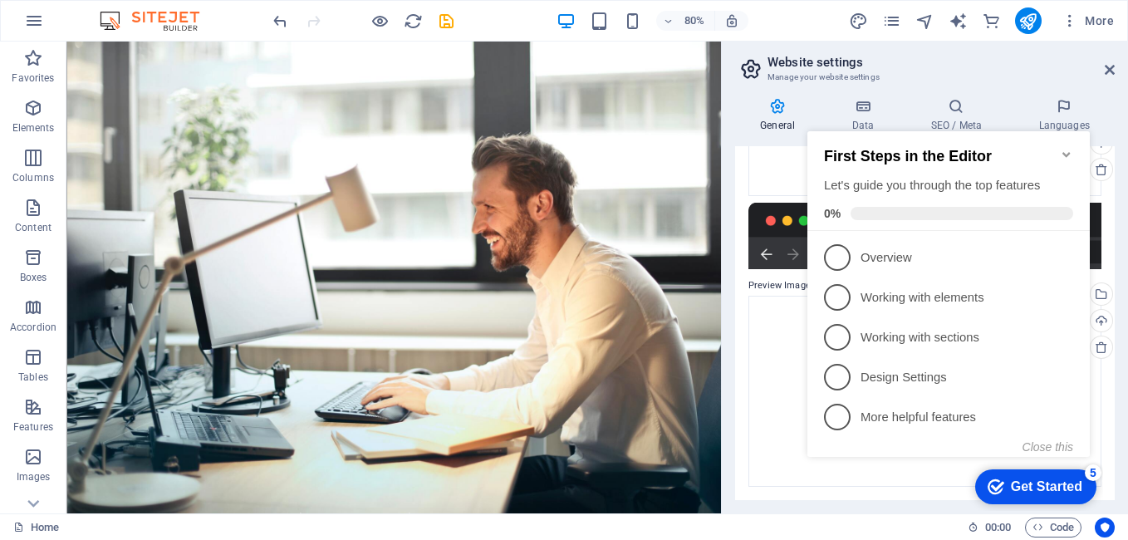
click at [1036, 485] on div "Get Started" at bounding box center [1046, 486] width 71 height 15
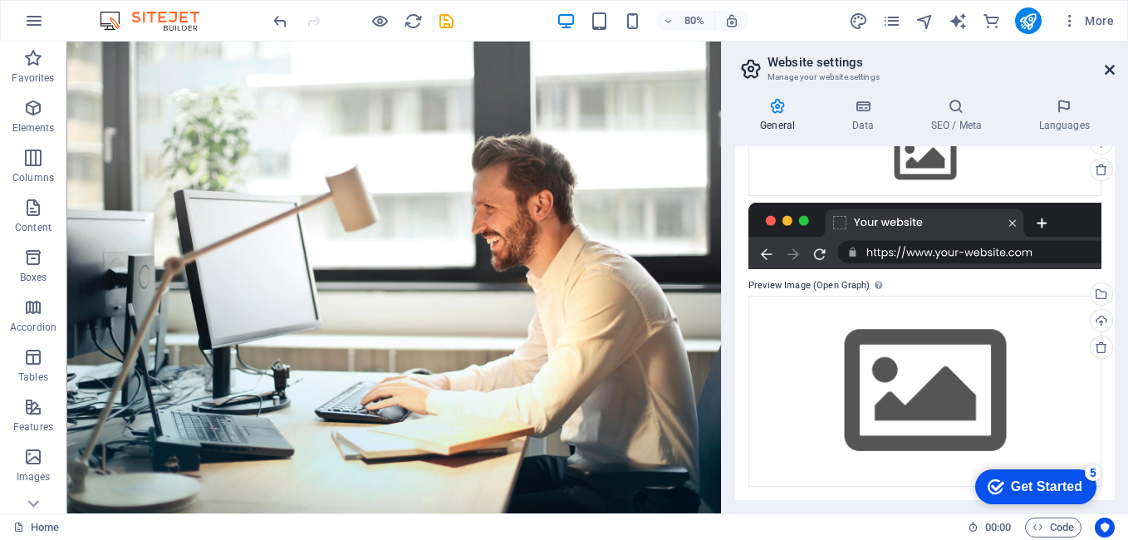
click at [1113, 66] on icon at bounding box center [1110, 69] width 10 height 13
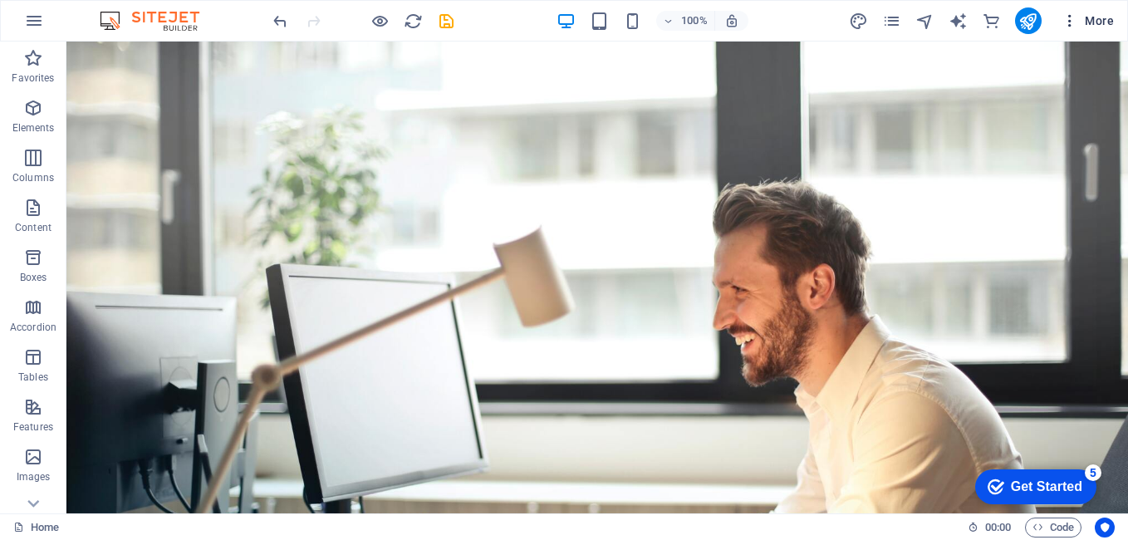
click at [1067, 17] on icon "button" at bounding box center [1069, 20] width 17 height 17
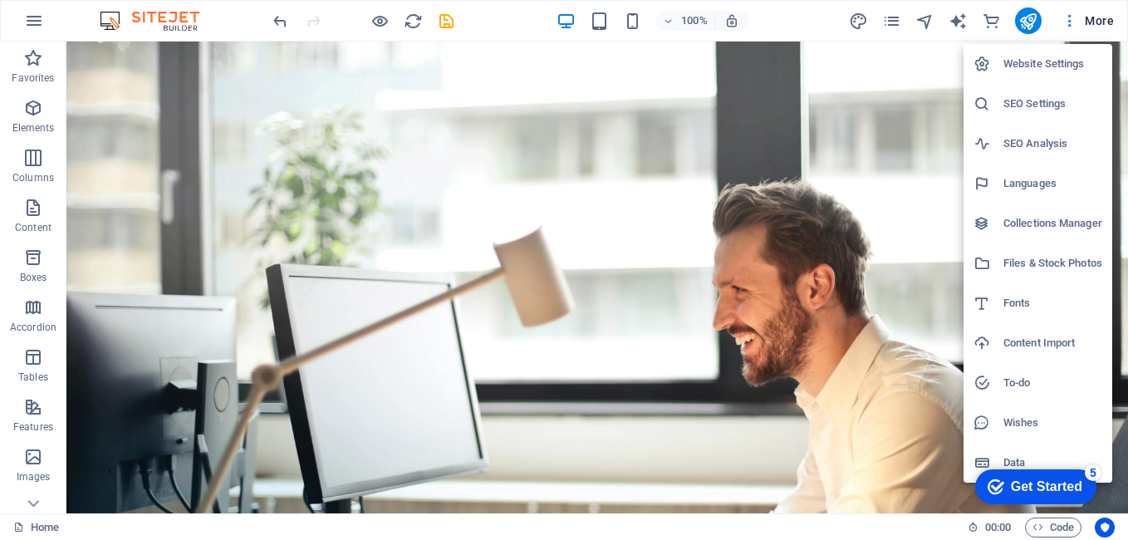
click at [1063, 377] on h6 "To-do" at bounding box center [1052, 383] width 99 height 20
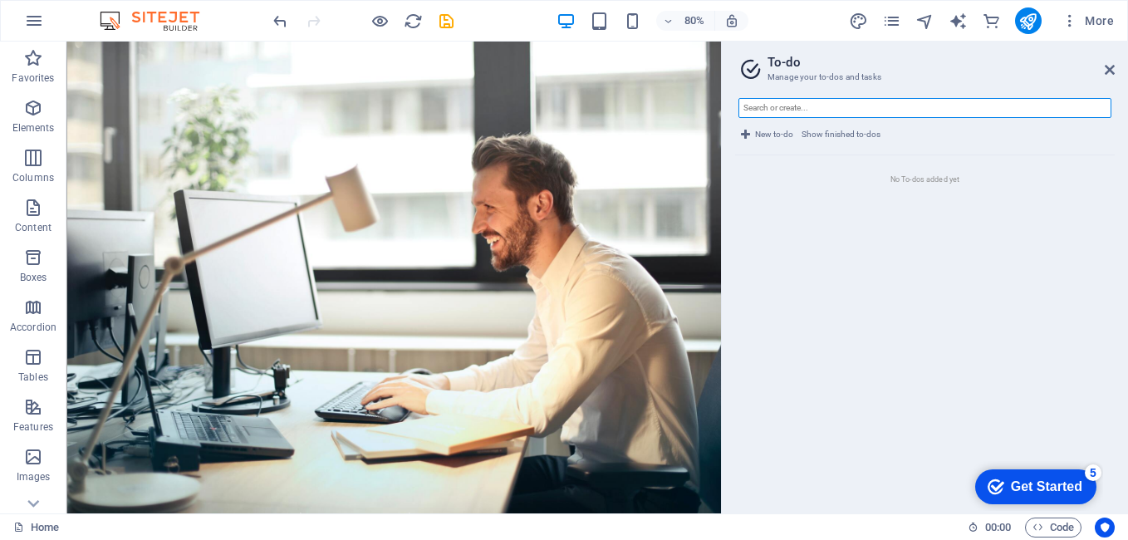
click at [929, 103] on input "text" at bounding box center [924, 108] width 373 height 20
click at [1110, 68] on icon at bounding box center [1110, 69] width 10 height 13
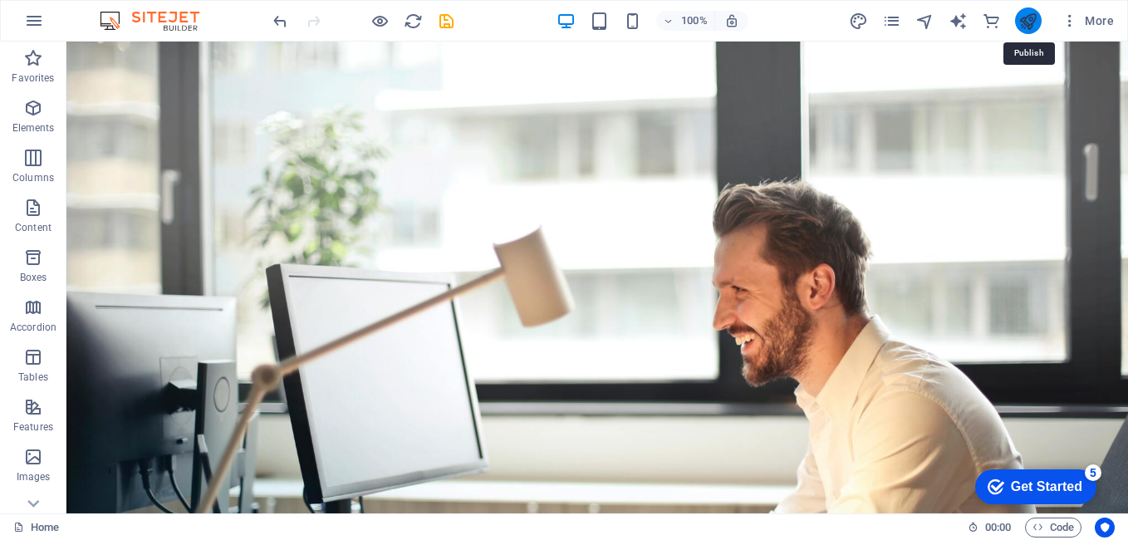
click at [1027, 21] on icon "publish" at bounding box center [1027, 21] width 19 height 19
